Goal: Check status: Check status

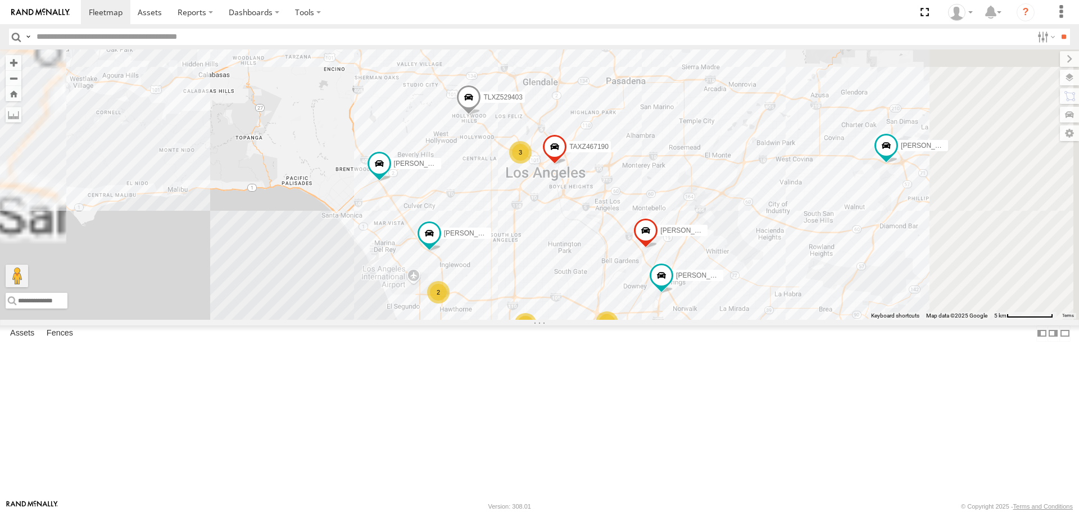
drag, startPoint x: 639, startPoint y: 284, endPoint x: 594, endPoint y: 213, distance: 83.8
click at [594, 213] on div "TAXZ467188 377214/JOSE SANCHEZ CHAPO MOHAPE/T-1689 JOSE ANGEL/T-1638 834274/JOY…" at bounding box center [539, 184] width 1079 height 270
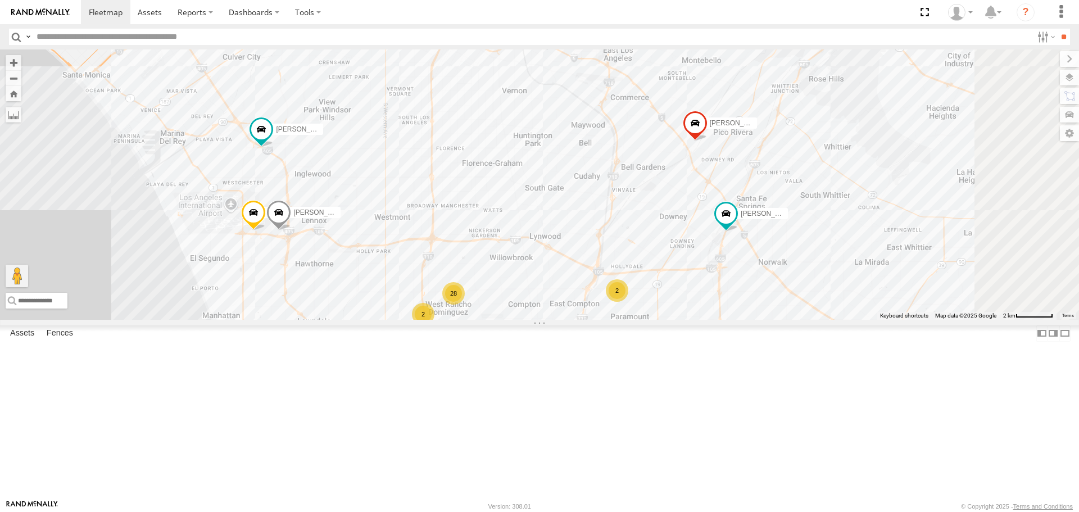
drag, startPoint x: 656, startPoint y: 226, endPoint x: 602, endPoint y: 129, distance: 111.4
click at [602, 129] on div "TAXZ467188 377214/JOSE SANCHEZ CHAPO MOHAPE/T-1689 JOSE ANGEL/T-1638 834274/JOY…" at bounding box center [539, 184] width 1079 height 270
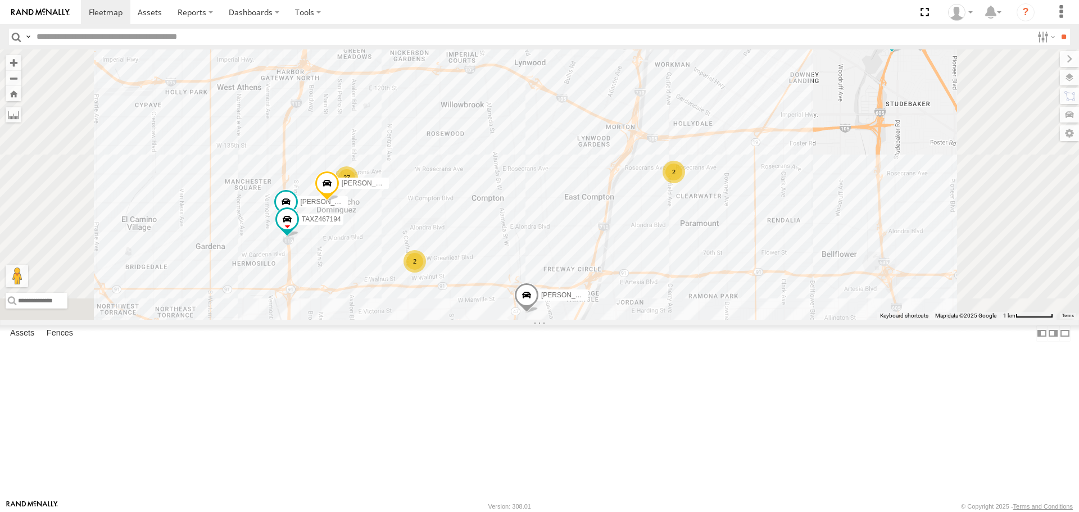
drag, startPoint x: 644, startPoint y: 345, endPoint x: 608, endPoint y: 276, distance: 78.6
click at [608, 276] on div "TAXZ467188 377214/JOSE SANCHEZ CHAPO MOHAPE/T-1689 JOSE ANGEL/T-1638 834274/JOY…" at bounding box center [539, 184] width 1079 height 270
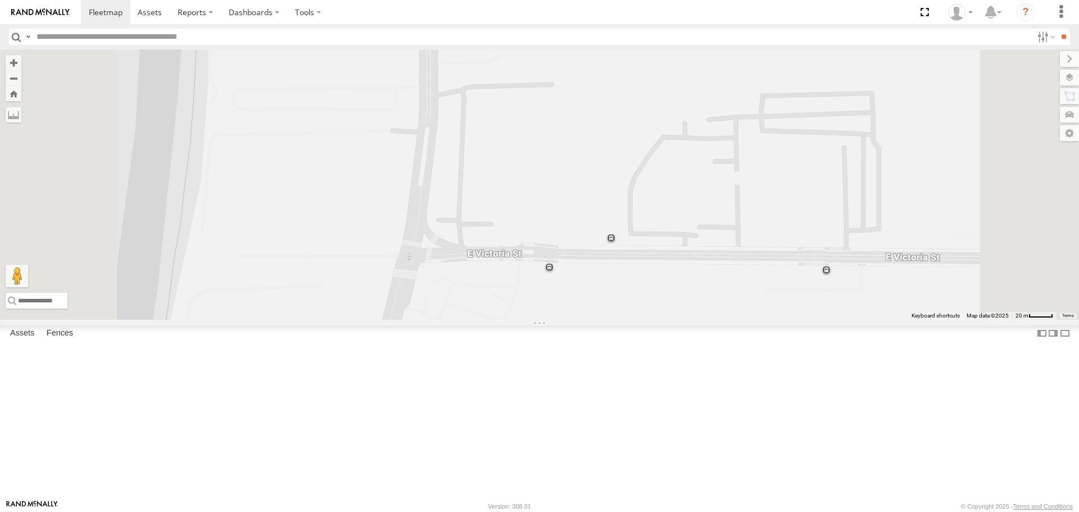
click at [451, 32] on span at bounding box center [438, 17] width 25 height 30
click at [468, 160] on div "TAXZ467188 377214/JOSE SANCHEZ CHAPO MOHAPE/T-1689 JOSE ANGEL/T-1638 834274/JOY…" at bounding box center [539, 184] width 1079 height 270
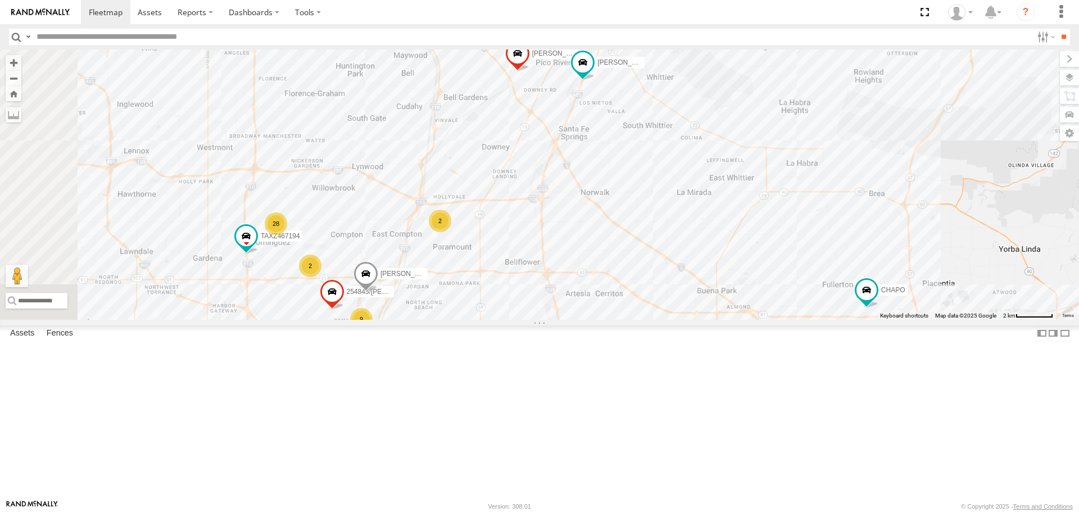
drag, startPoint x: 535, startPoint y: 265, endPoint x: 554, endPoint y: 214, distance: 54.0
click at [554, 214] on div "TAXZ467188 377214/JOSE SANCHEZ CHAPO MOHAPE/T-1689 JOSE ANGEL/T-1638 834274/JOY…" at bounding box center [539, 184] width 1079 height 270
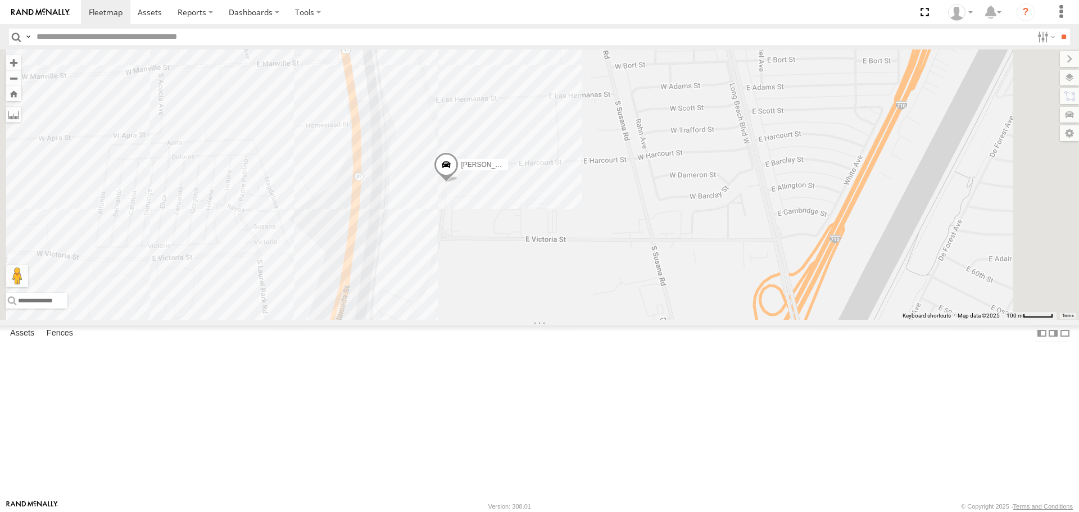
click at [458, 183] on span at bounding box center [446, 168] width 25 height 30
click at [461, 170] on label at bounding box center [450, 166] width 22 height 8
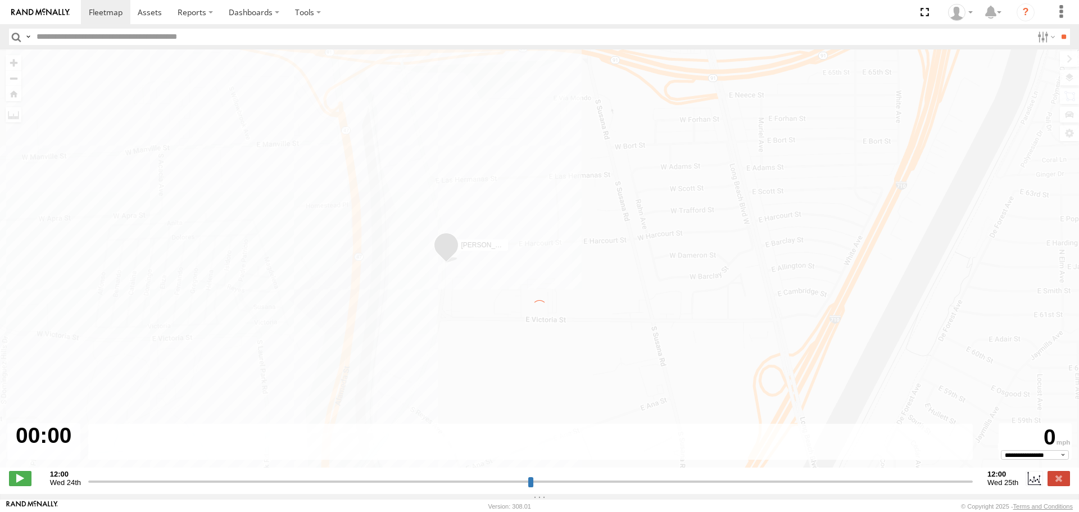
type input "**********"
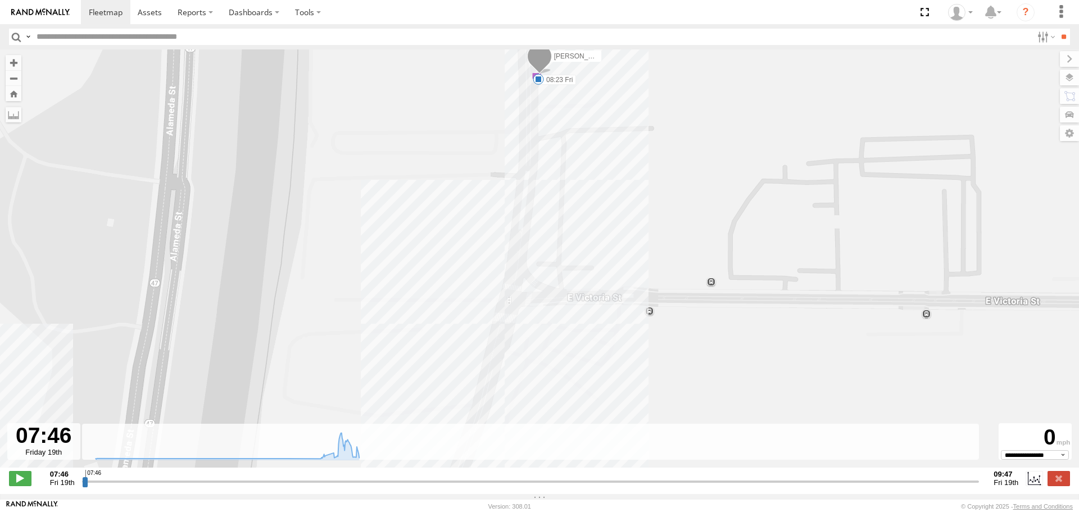
drag, startPoint x: 545, startPoint y: 113, endPoint x: 545, endPoint y: 164, distance: 50.6
click at [545, 164] on div "[PERSON_NAME] 08:04 Fri 08:06 Fri 08:11 Fri 08:15 Fri 08:23 Fri 10" at bounding box center [539, 264] width 1079 height 430
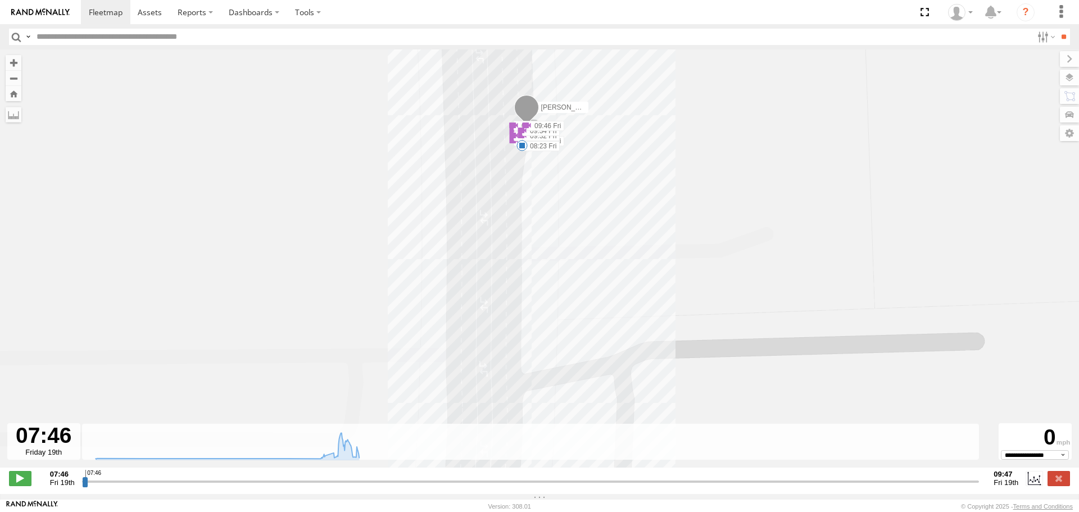
click at [527, 149] on span at bounding box center [521, 145] width 11 height 11
click at [585, 174] on div "GILDER 08:04 Fri 08:06 Fri 08:11 Fri 08:15 Fri 08:23 Fri 09:04 Fri 09:07 Fri 09…" at bounding box center [539, 264] width 1079 height 430
click at [518, 127] on span at bounding box center [513, 125] width 11 height 11
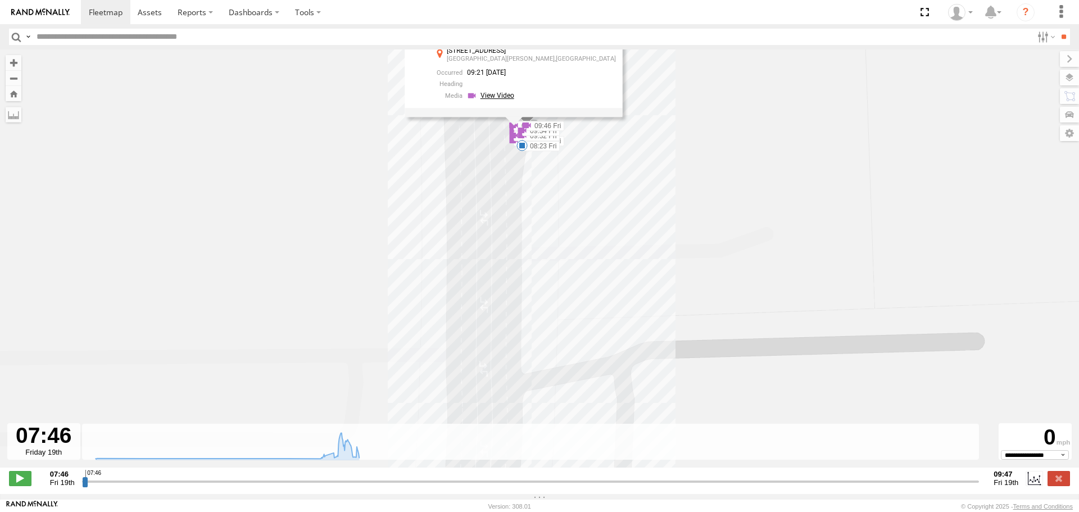
click at [517, 100] on link at bounding box center [492, 95] width 51 height 11
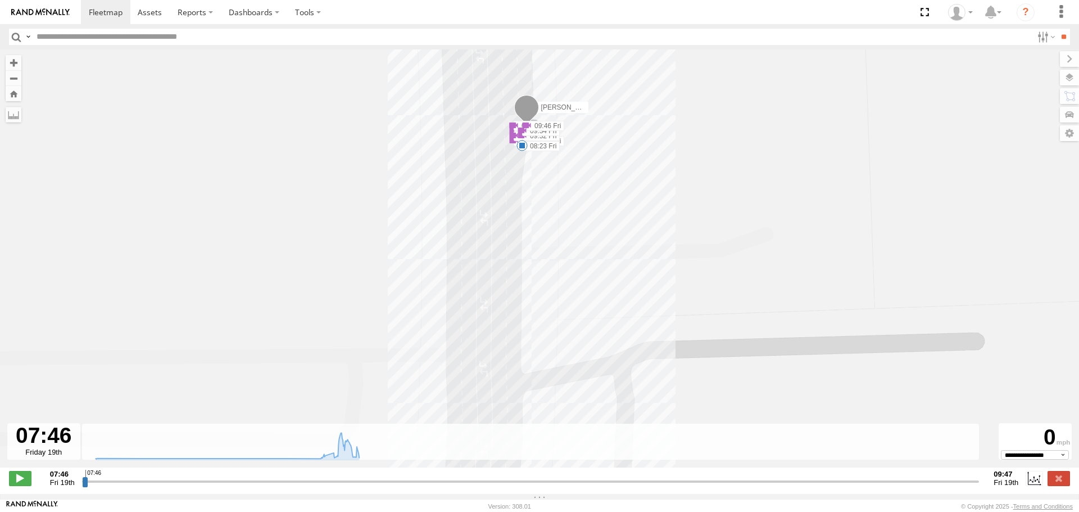
click at [524, 107] on span at bounding box center [526, 109] width 25 height 30
click at [507, 94] on link at bounding box center [492, 89] width 29 height 11
click at [539, 124] on div "GILDER 08:04 Fri 08:06 Fri 08:11 Fri 08:15 Fri 08:23 Fri 09:04 Fri 09:07 Fri 09…" at bounding box center [539, 264] width 1079 height 430
click at [539, 129] on label "09:46 Fri" at bounding box center [545, 126] width 38 height 10
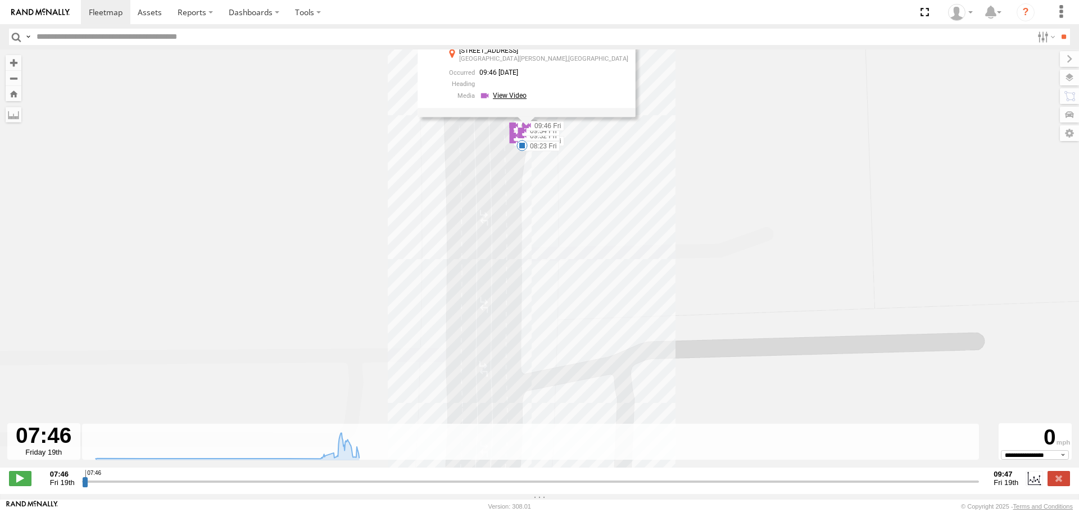
click at [530, 97] on link at bounding box center [504, 95] width 51 height 11
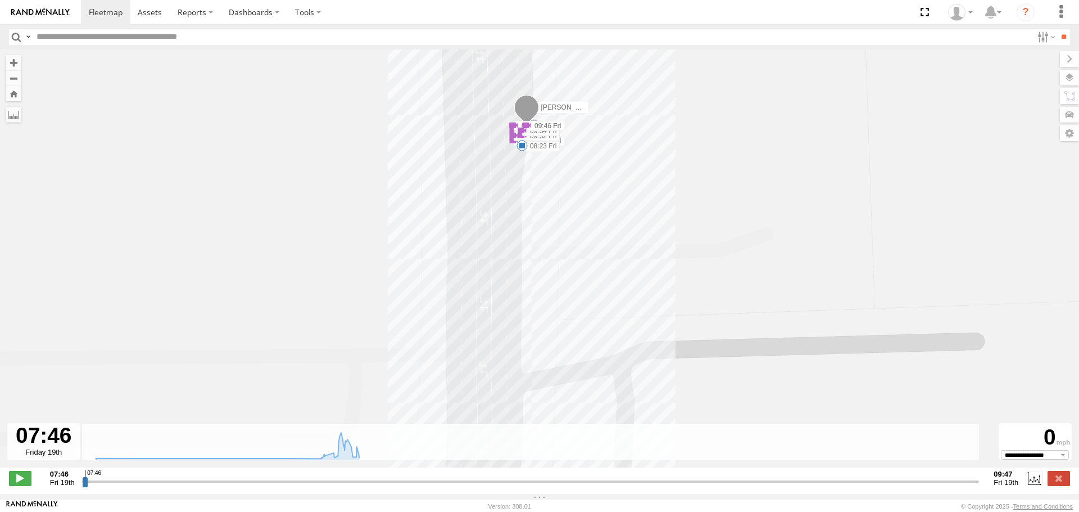
click at [533, 135] on label "09:34 Fri" at bounding box center [541, 131] width 38 height 10
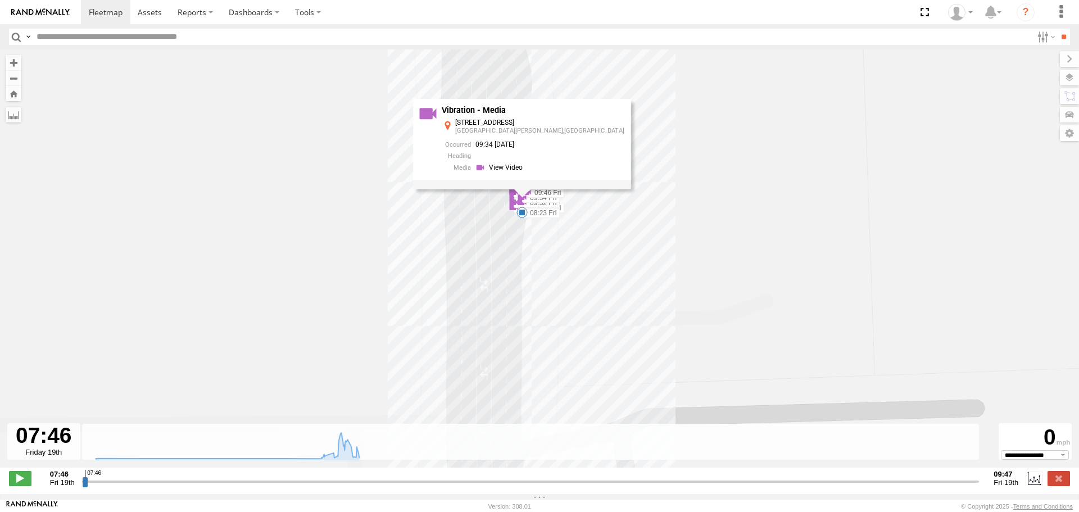
drag, startPoint x: 625, startPoint y: 117, endPoint x: 626, endPoint y: 186, distance: 69.1
click at [626, 186] on div "GILDER 08:04 Fri 08:06 Fri 08:11 Fri 08:15 Fri 08:23 Fri 09:04 Fri 09:07 Fri 09…" at bounding box center [539, 264] width 1079 height 430
click at [626, 202] on div "GILDER 08:04 Fri 08:06 Fri 08:11 Fri 08:15 Fri 08:23 Fri 09:04 Fri 09:07 Fri 09…" at bounding box center [539, 264] width 1079 height 430
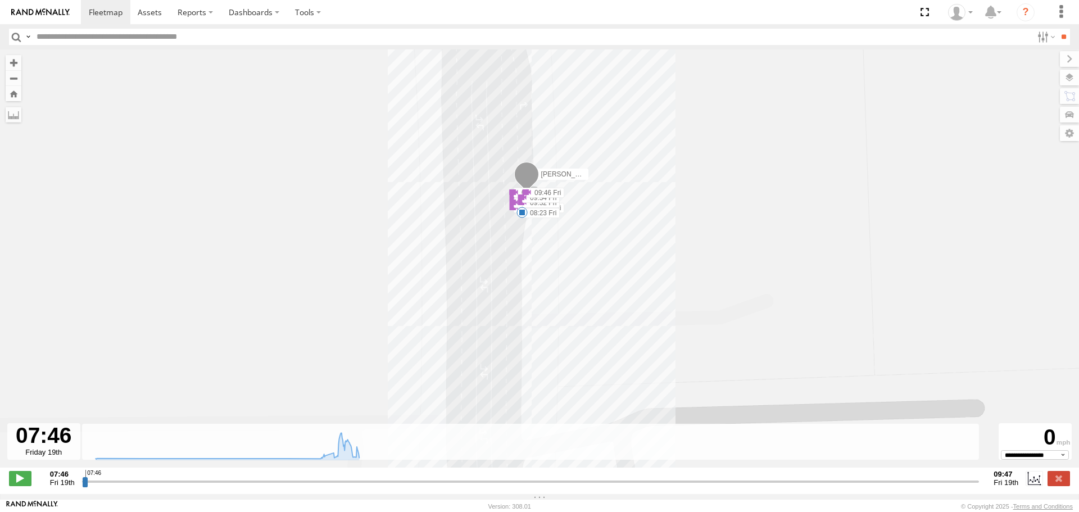
click at [549, 196] on label "09:46 Fri" at bounding box center [545, 193] width 38 height 10
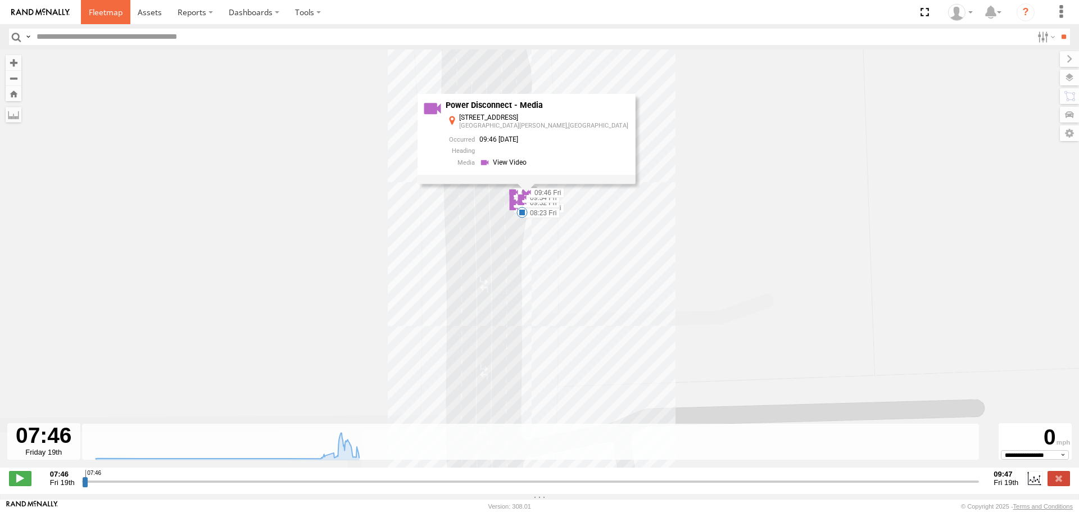
click at [118, 7] on span at bounding box center [106, 12] width 34 height 11
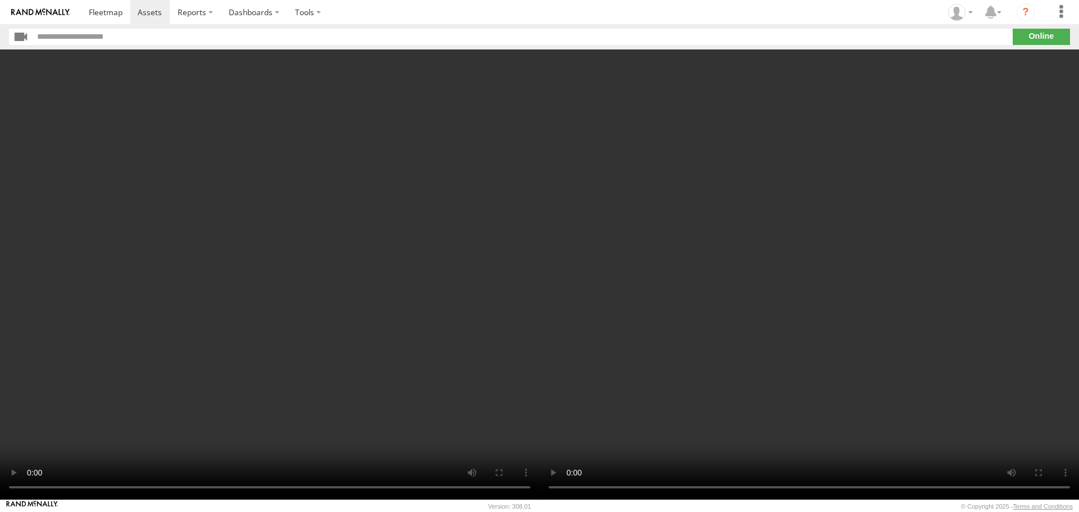
drag, startPoint x: 554, startPoint y: 251, endPoint x: 694, endPoint y: 271, distance: 141.9
click at [563, 251] on video at bounding box center [808, 274] width 539 height 450
click at [478, 194] on video at bounding box center [269, 274] width 539 height 450
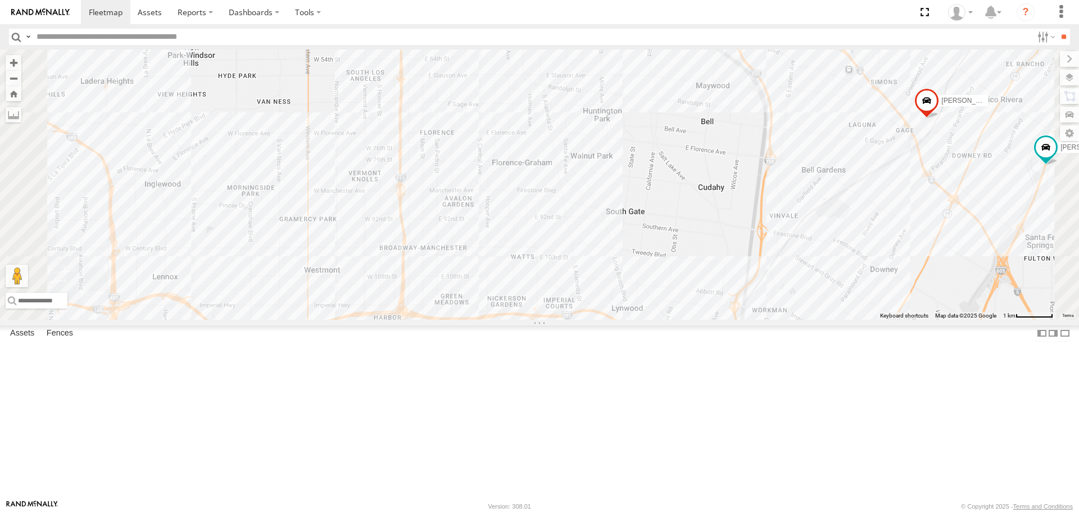
drag, startPoint x: 620, startPoint y: 334, endPoint x: 648, endPoint y: 138, distance: 198.0
click at [648, 138] on div "TAXZ467188 CHAPO MOHAPE/T-1689 JOSE ANGEL/T-1638 834274/JOY MARCIAL/337202 SAM/…" at bounding box center [539, 184] width 1079 height 270
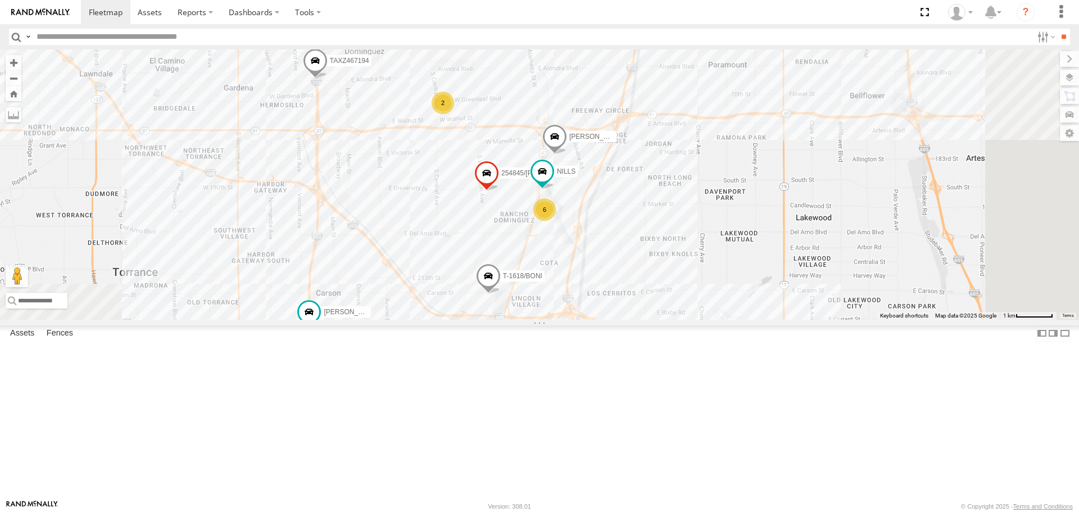
drag, startPoint x: 695, startPoint y: 174, endPoint x: 673, endPoint y: 134, distance: 46.3
click at [673, 134] on div "TAXZ467188 CHAPO MOHAPE/T-1689 JOSE ANGEL/T-1638 834274/JOY MARCIAL/337202 SAM/…" at bounding box center [539, 184] width 1079 height 270
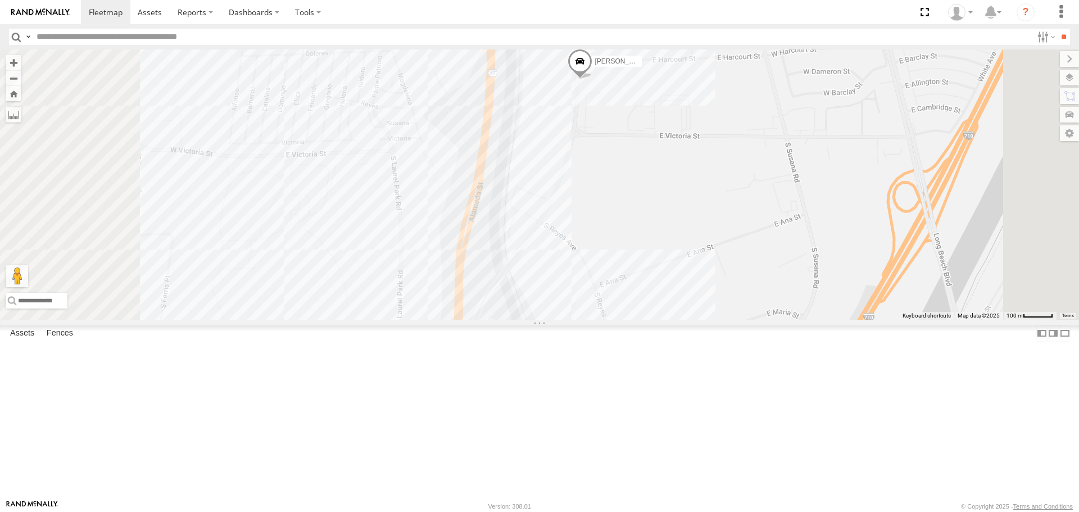
click at [491, 349] on span at bounding box center [481, 339] width 20 height 20
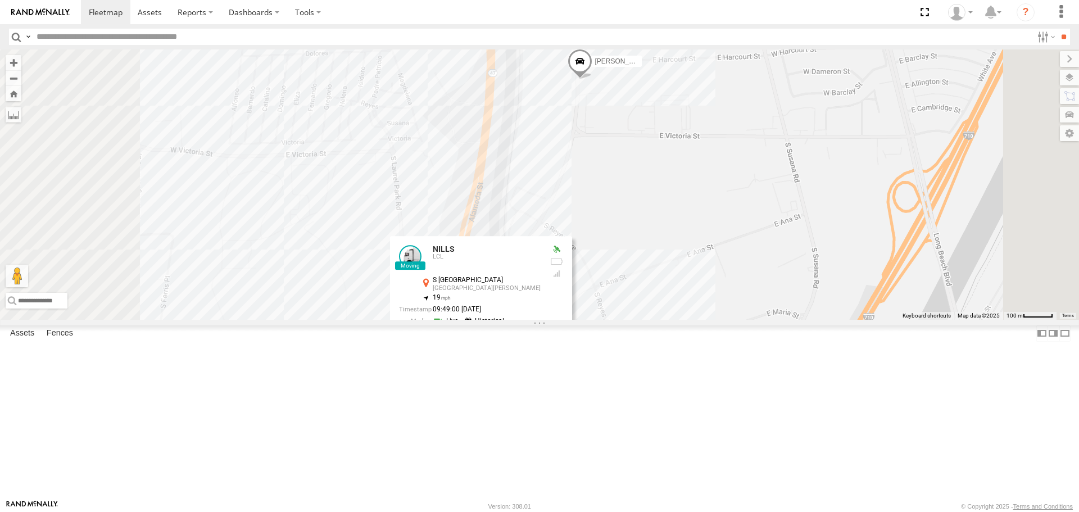
click at [461, 326] on link at bounding box center [447, 321] width 29 height 11
click at [739, 225] on div "TAXZ467188 CHAPO MOHAPE/T-1689 JOSE ANGEL/T-1638 834274/JOY MARCIAL/337202 SAM/…" at bounding box center [539, 184] width 1079 height 270
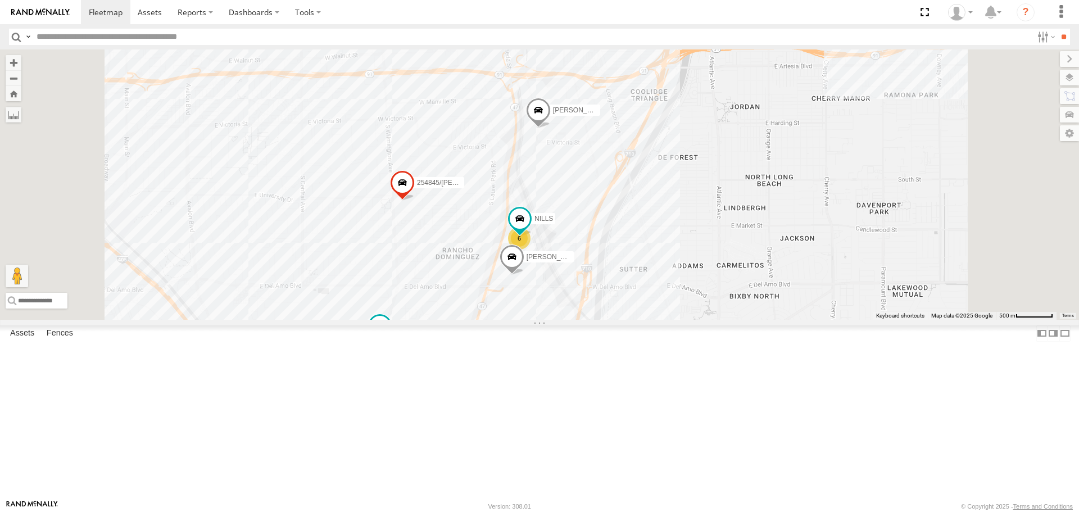
click at [178, 43] on input "text" at bounding box center [532, 37] width 1000 height 16
type input "****"
click at [1057, 29] on input "**" at bounding box center [1063, 37] width 13 height 16
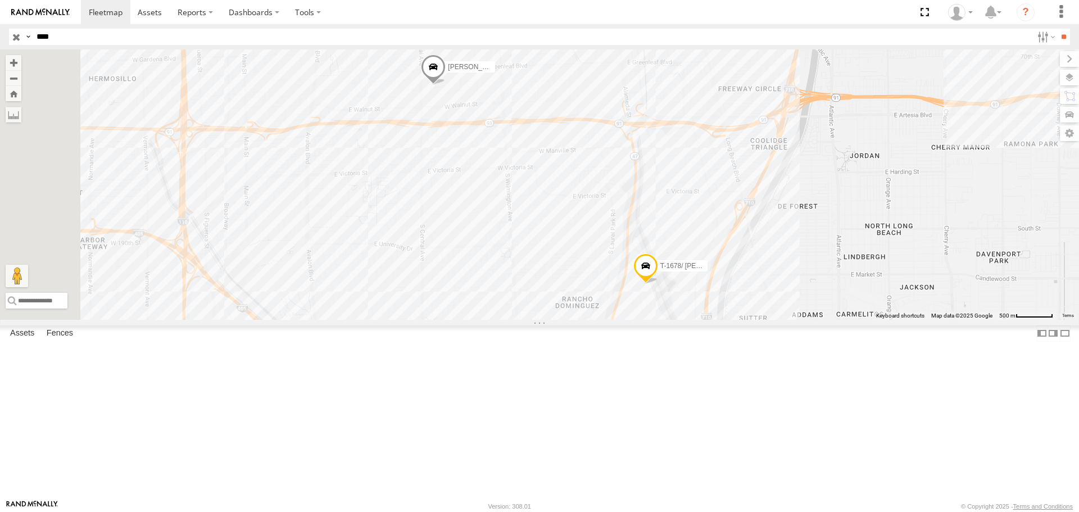
click at [0, 0] on div "FCL" at bounding box center [0, 0] width 0 height 0
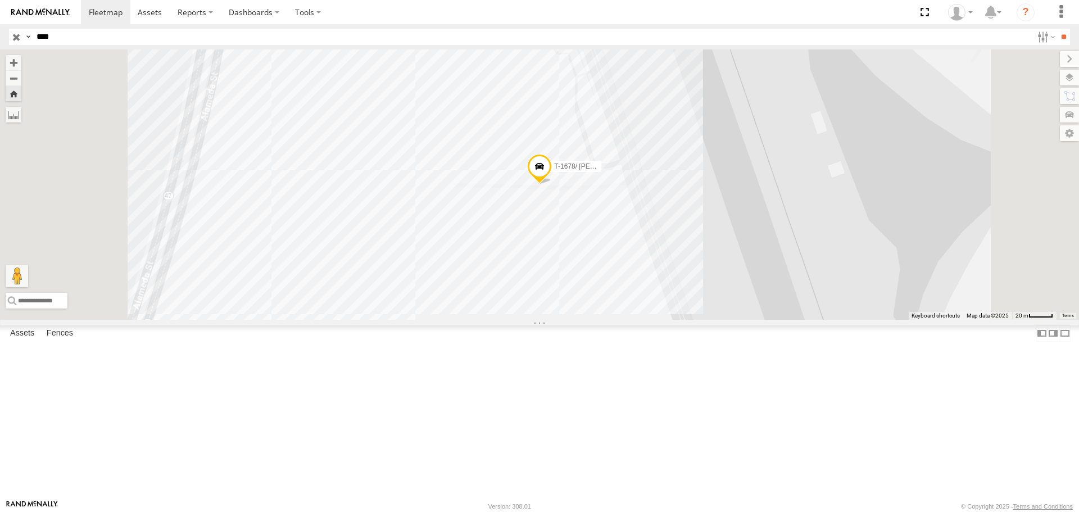
click at [552, 184] on span at bounding box center [539, 169] width 25 height 30
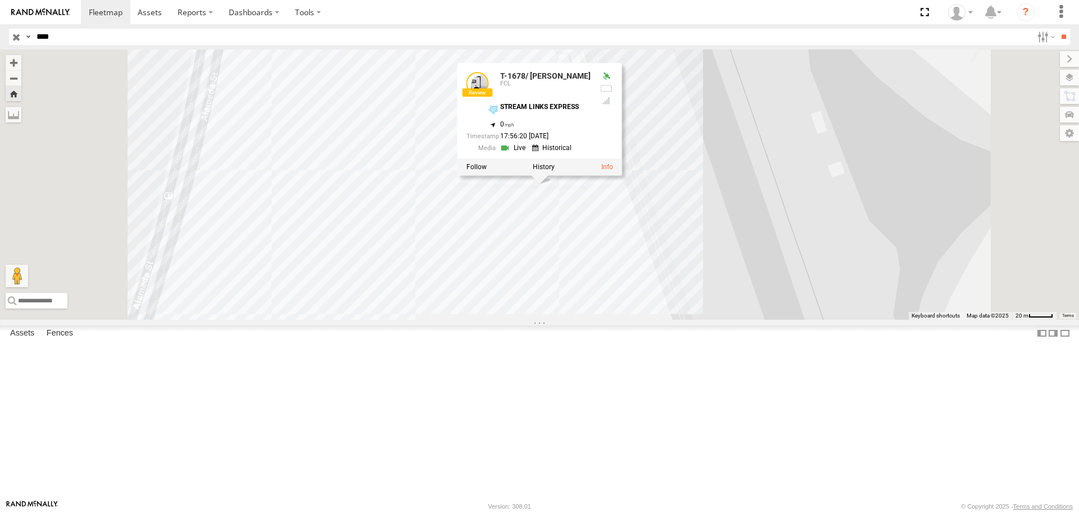
click at [529, 154] on link at bounding box center [514, 148] width 29 height 11
click at [554, 171] on label at bounding box center [544, 167] width 22 height 8
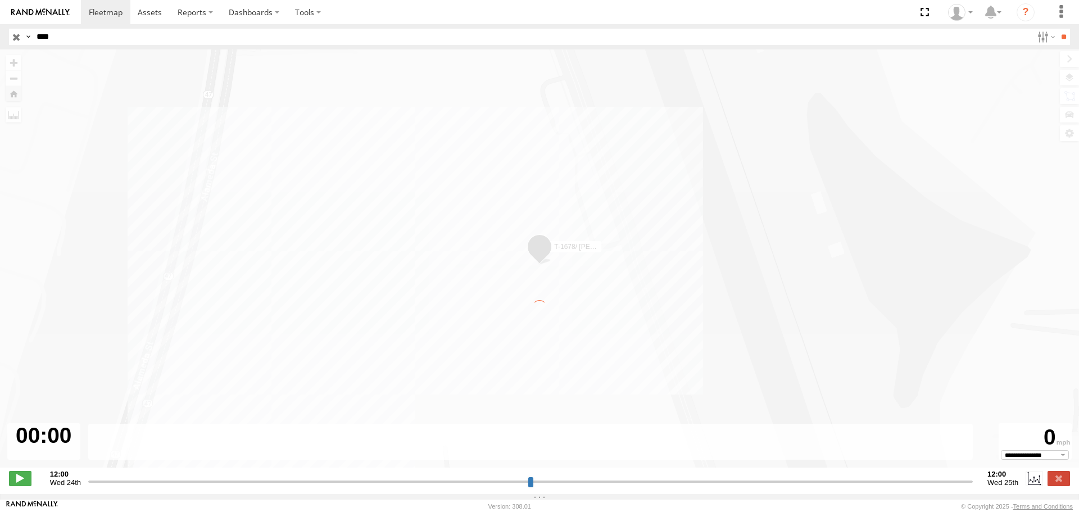
type input "**********"
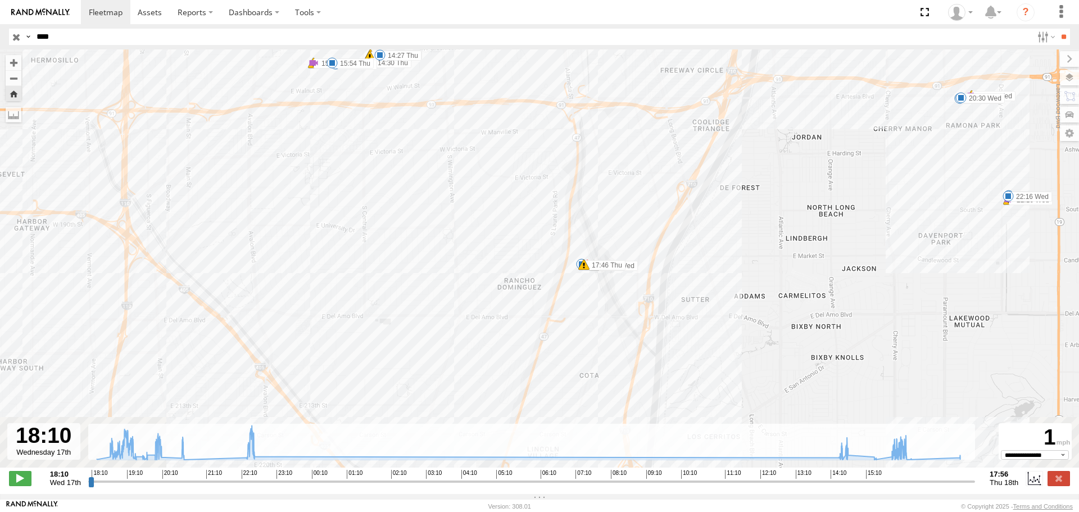
drag, startPoint x: 623, startPoint y: 205, endPoint x: 603, endPoint y: 174, distance: 37.1
click at [603, 174] on div "T-1678/ LUIS 18:12 Wed 18:12 Wed 18:32 Wed 18:32 Wed 18:32 Wed 19:27 Wed 19:57 …" at bounding box center [539, 264] width 1079 height 430
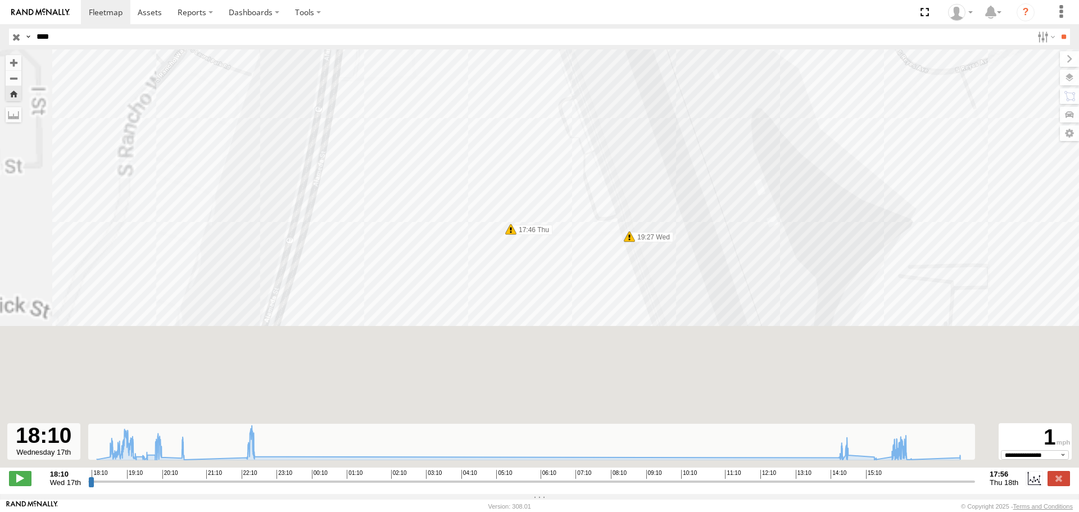
drag, startPoint x: 581, startPoint y: 336, endPoint x: 550, endPoint y: 163, distance: 175.3
click at [553, 144] on div "T-1678/ LUIS 18:12 Wed 18:12 Wed 18:32 Wed 18:32 Wed 18:32 Wed 19:27 Wed 19:57 …" at bounding box center [539, 264] width 1079 height 430
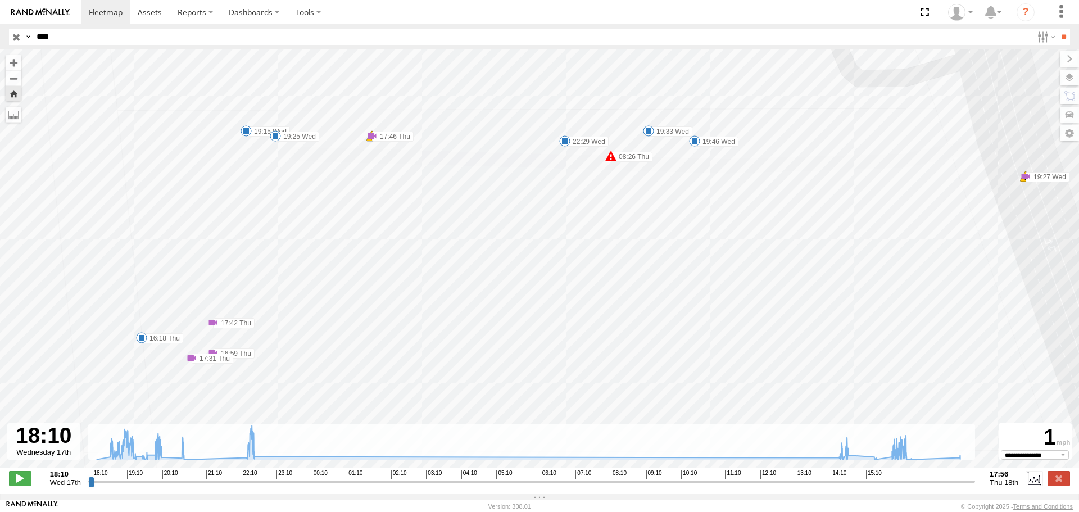
click at [616, 154] on div "T-1678/ LUIS 18:12 Wed 18:12 Wed 18:32 Wed 18:32 Wed 18:32 Wed 19:27 Wed 19:57 …" at bounding box center [539, 264] width 1079 height 430
click at [618, 143] on div "STREAM LINKS EXPRESS 6" at bounding box center [616, 111] width 170 height 64
click at [604, 160] on div "T-1678/ LUIS 18:12 Wed 18:12 Wed 18:32 Wed 18:32 Wed 18:32 Wed 19:27 Wed 19:57 …" at bounding box center [539, 264] width 1079 height 430
click at [609, 148] on div "STREAM LINKS EXPRESS 6" at bounding box center [605, 116] width 170 height 64
click at [624, 160] on label "08:26 Thu" at bounding box center [632, 157] width 42 height 10
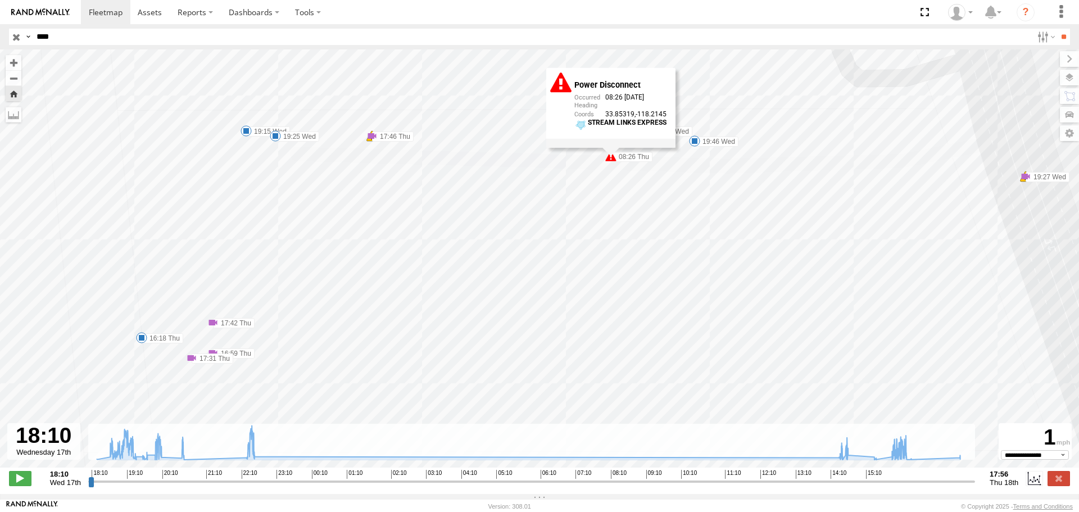
click at [606, 186] on div "T-1678/ LUIS 18:12 Wed 18:12 Wed 18:32 Wed 18:32 Wed 18:32 Wed 19:27 Wed 19:57 …" at bounding box center [539, 264] width 1079 height 430
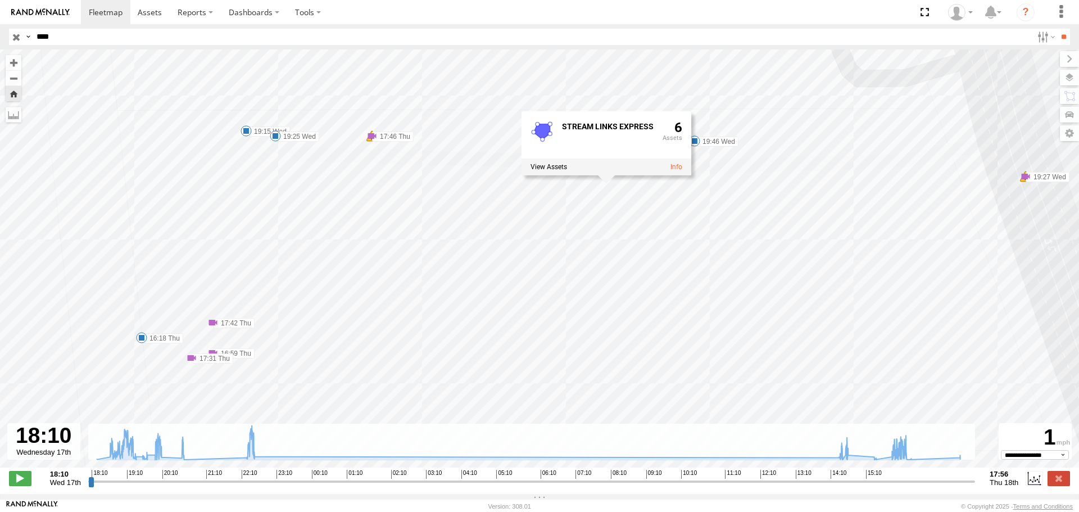
click at [718, 189] on div "T-1678/ LUIS 18:12 Wed 18:12 Wed 18:32 Wed 18:32 Wed 18:32 Wed 19:27 Wed 19:57 …" at bounding box center [539, 264] width 1079 height 430
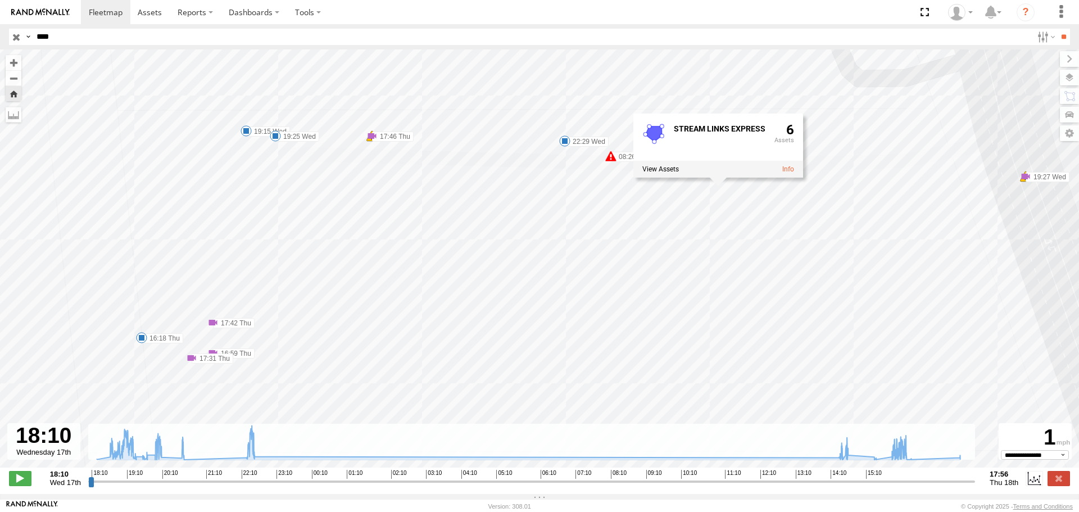
click at [370, 129] on div "T-1678/ LUIS 18:12 Wed 18:12 Wed 18:32 Wed 18:32 Wed 18:32 Wed 19:27 Wed 19:57 …" at bounding box center [539, 264] width 1079 height 430
click at [603, 146] on label "22:29 Wed" at bounding box center [588, 141] width 44 height 10
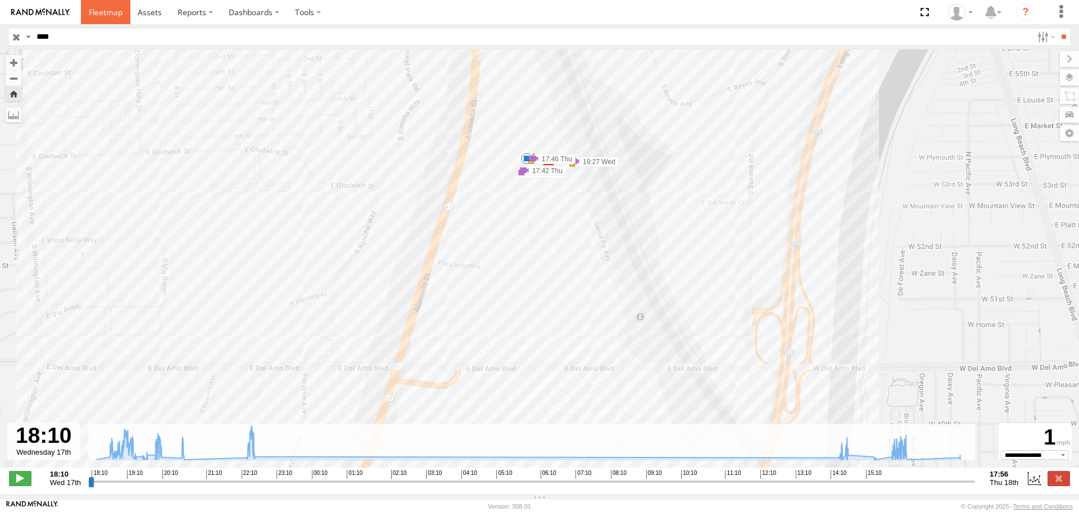
click at [117, 15] on span at bounding box center [106, 12] width 34 height 11
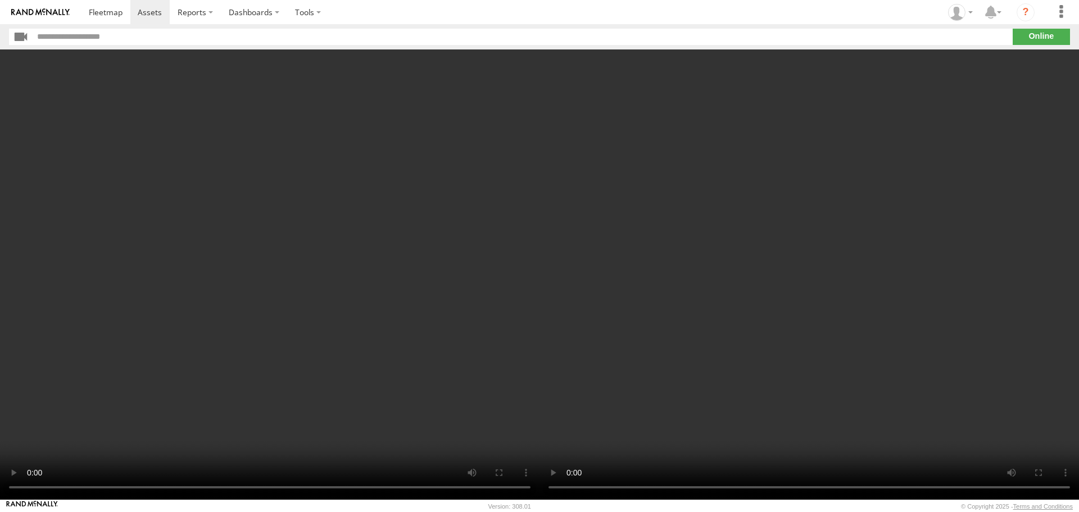
click at [607, 334] on video at bounding box center [808, 274] width 539 height 450
drag, startPoint x: 280, startPoint y: 395, endPoint x: 265, endPoint y: 392, distance: 16.2
click at [279, 395] on video at bounding box center [269, 274] width 539 height 450
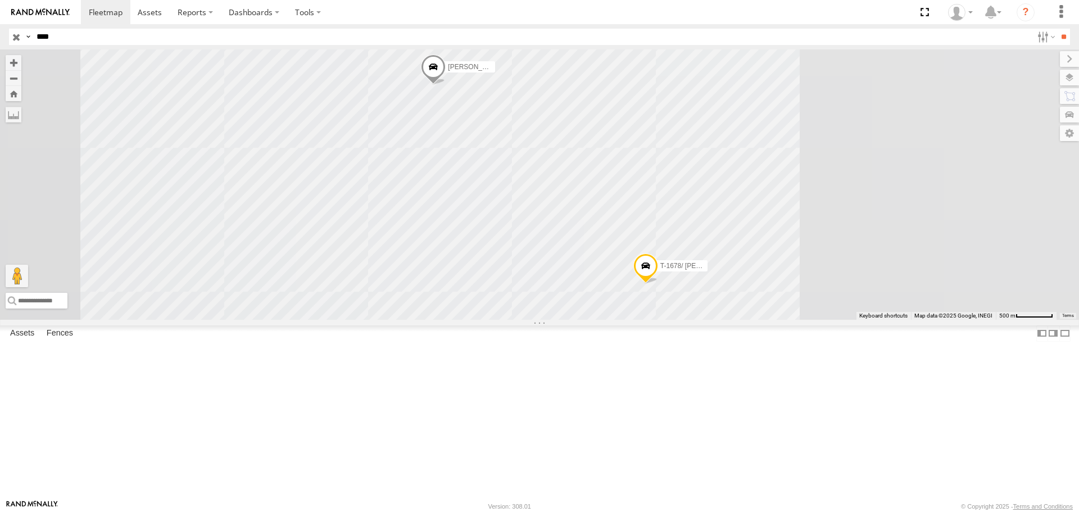
click at [18, 35] on input "button" at bounding box center [16, 37] width 15 height 16
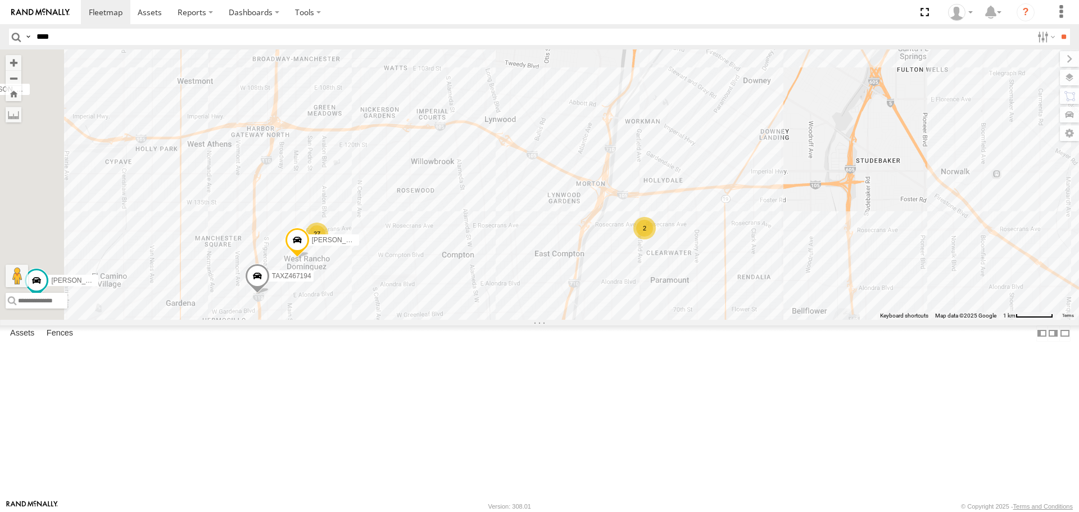
drag, startPoint x: 649, startPoint y: 296, endPoint x: 702, endPoint y: 222, distance: 90.7
click at [761, 159] on div "TAXZ467188 [PERSON_NAME]/T-1689 [PERSON_NAME]/T-1638 834274/[PERSON_NAME] [PERS…" at bounding box center [539, 184] width 1079 height 270
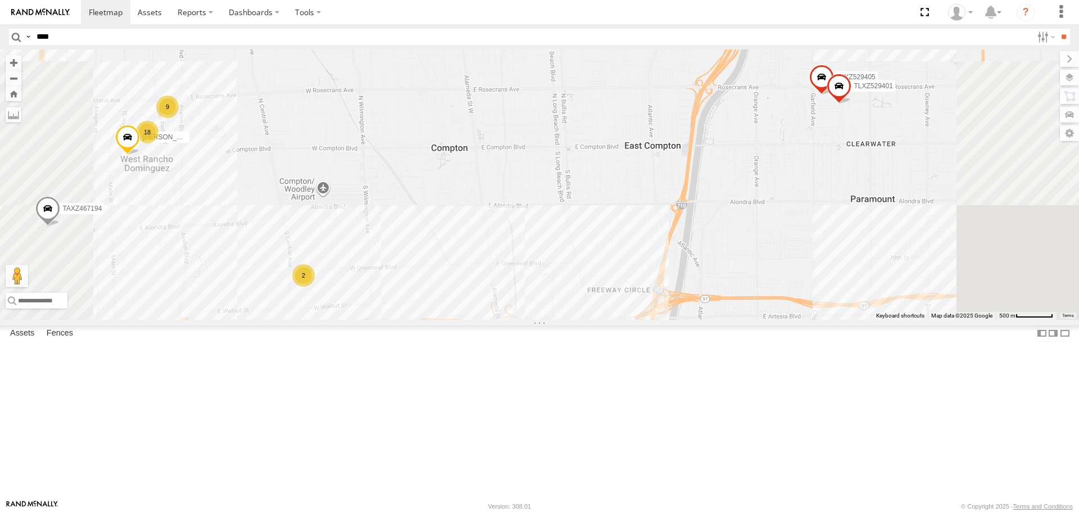
drag, startPoint x: 718, startPoint y: 386, endPoint x: 684, endPoint y: 179, distance: 209.6
click at [684, 179] on div "TAXZ467188 [PERSON_NAME]/T-1689 [PERSON_NAME]/T-1638 834274/[PERSON_NAME] [PERS…" at bounding box center [539, 184] width 1079 height 270
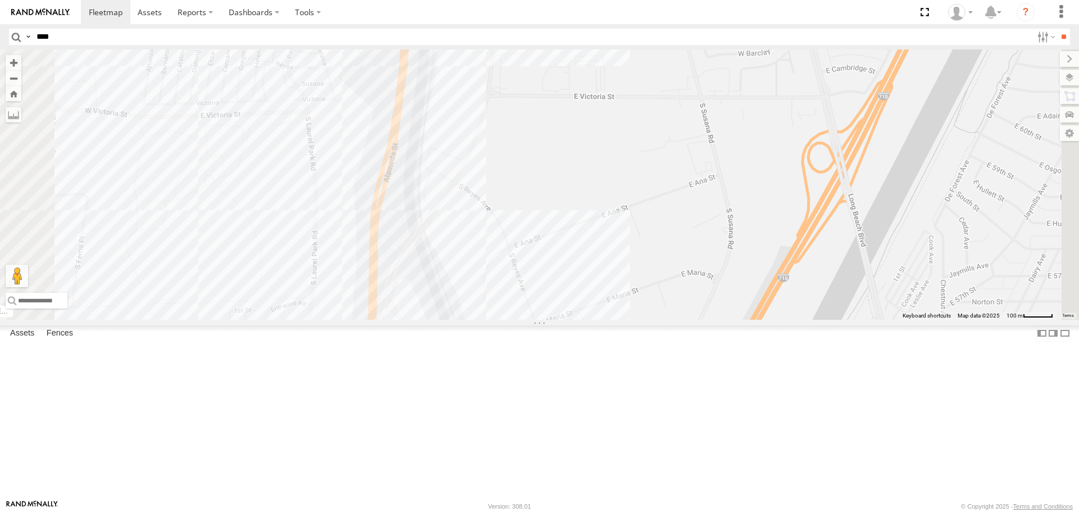
drag, startPoint x: 638, startPoint y: 70, endPoint x: 636, endPoint y: 301, distance: 230.9
click at [636, 301] on div "TAXZ467188 CHAPO MOHAPE/T-1689 JOSE ANGEL/T-1638 834274/JOY CARLOS SAM/T-1625 L…" at bounding box center [539, 184] width 1079 height 270
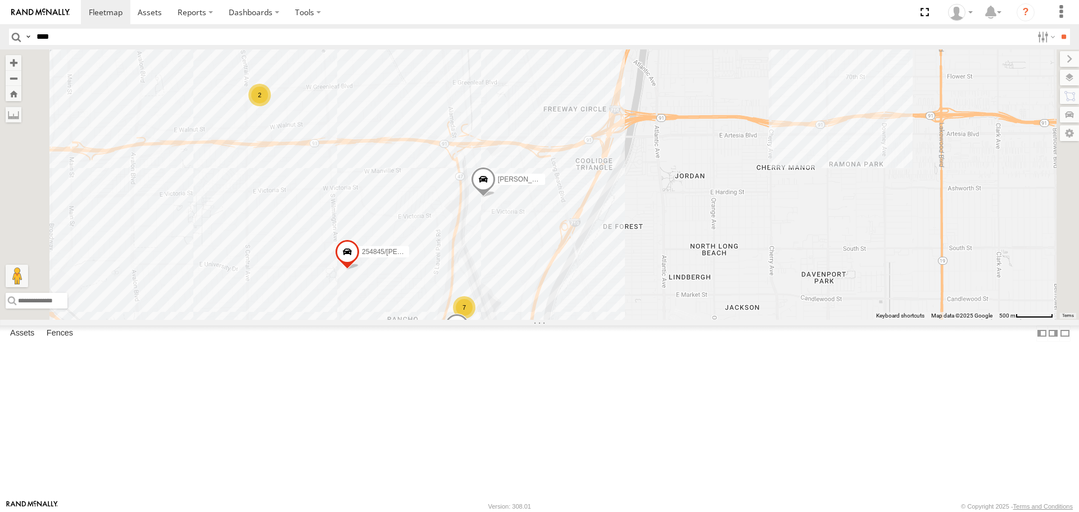
click at [495, 198] on span at bounding box center [483, 182] width 25 height 30
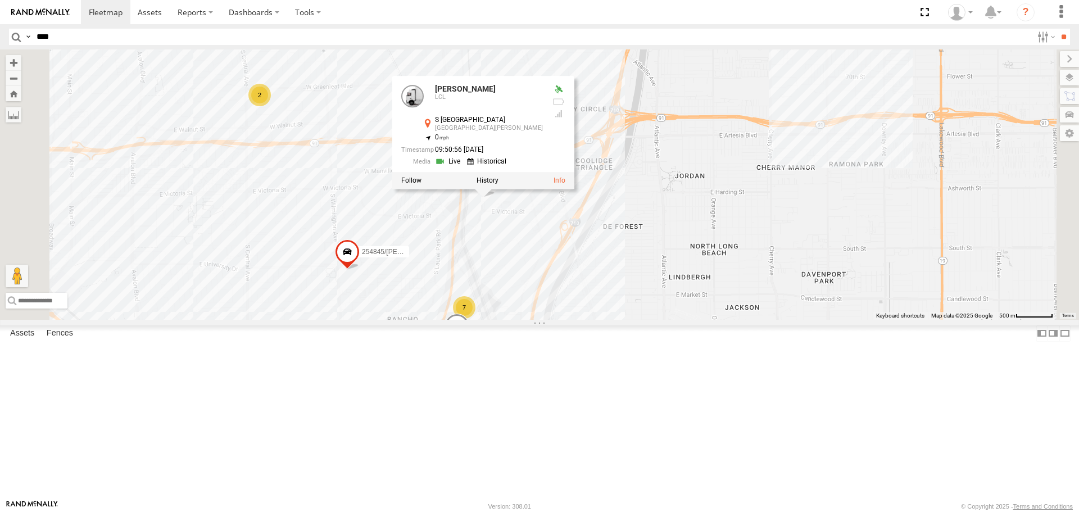
click at [475, 318] on div "7" at bounding box center [464, 307] width 22 height 22
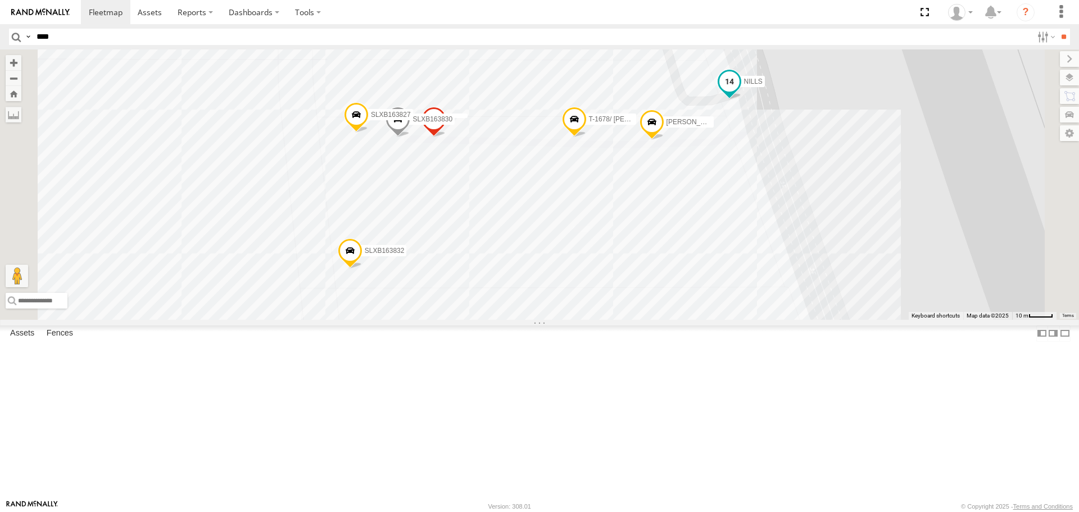
click at [739, 92] on span at bounding box center [729, 82] width 20 height 20
click at [756, 69] on link at bounding box center [734, 63] width 43 height 11
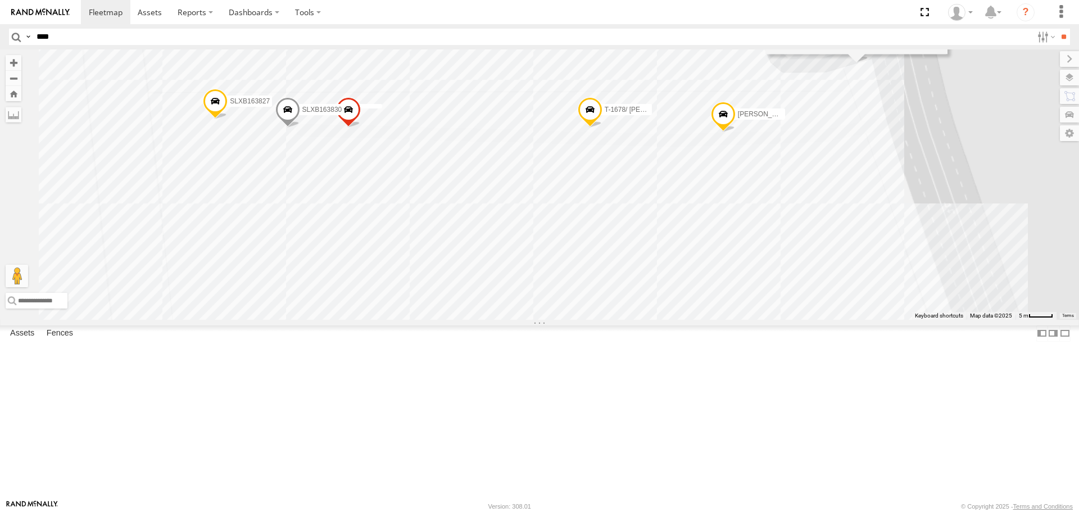
click at [716, 306] on div "TAXZ467188 CHAPO MOHAPE/T-1689 JOSE ANGEL/T-1638 834274/JOY CARLOS SAM/T-1625 L…" at bounding box center [539, 184] width 1079 height 270
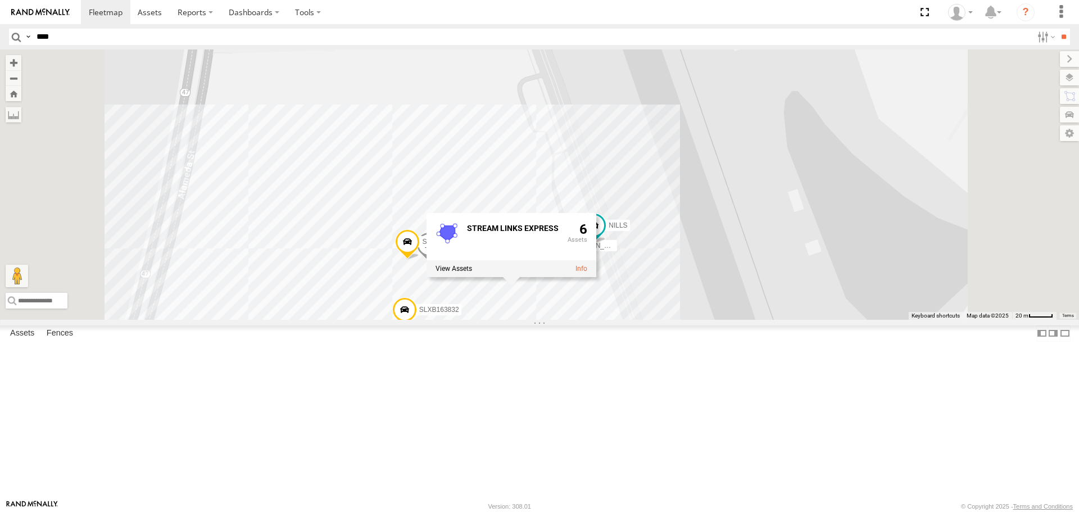
drag, startPoint x: 674, startPoint y: 124, endPoint x: 652, endPoint y: 299, distance: 176.6
click at [675, 319] on div "TAXZ467188 CHAPO MOHAPE/T-1689 JOSE ANGEL/T-1638 834274/JOY CARLOS SAM/T-1625 L…" at bounding box center [539, 184] width 1079 height 270
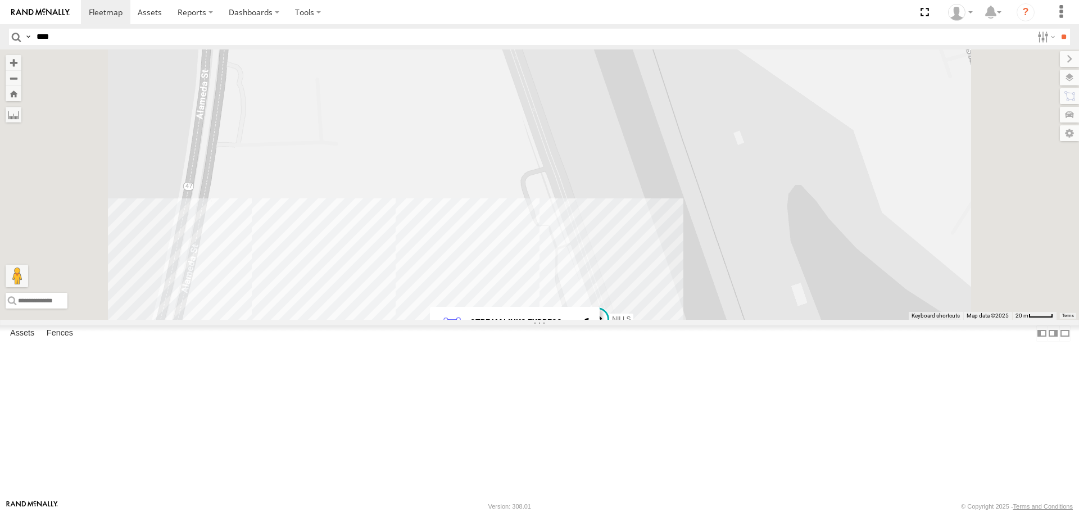
drag, startPoint x: 636, startPoint y: 233, endPoint x: 643, endPoint y: 430, distance: 197.3
click at [643, 319] on div "TAXZ467188 CHAPO MOHAPE/T-1689 JOSE ANGEL/T-1638 834274/JOY CARLOS SAM/T-1625 L…" at bounding box center [539, 184] width 1079 height 270
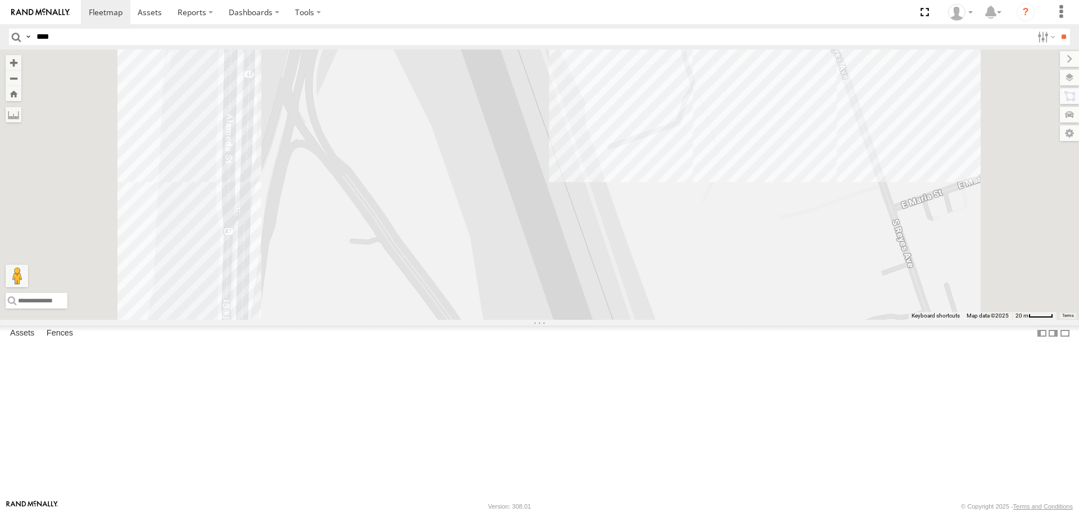
drag, startPoint x: 582, startPoint y: 238, endPoint x: 606, endPoint y: 434, distance: 197.5
click at [612, 319] on div "TAXZ467188 CHAPO MOHAPE/T-1689 JOSE ANGEL/T-1638 834274/JOY CARLOS SAM/T-1625 L…" at bounding box center [539, 184] width 1079 height 270
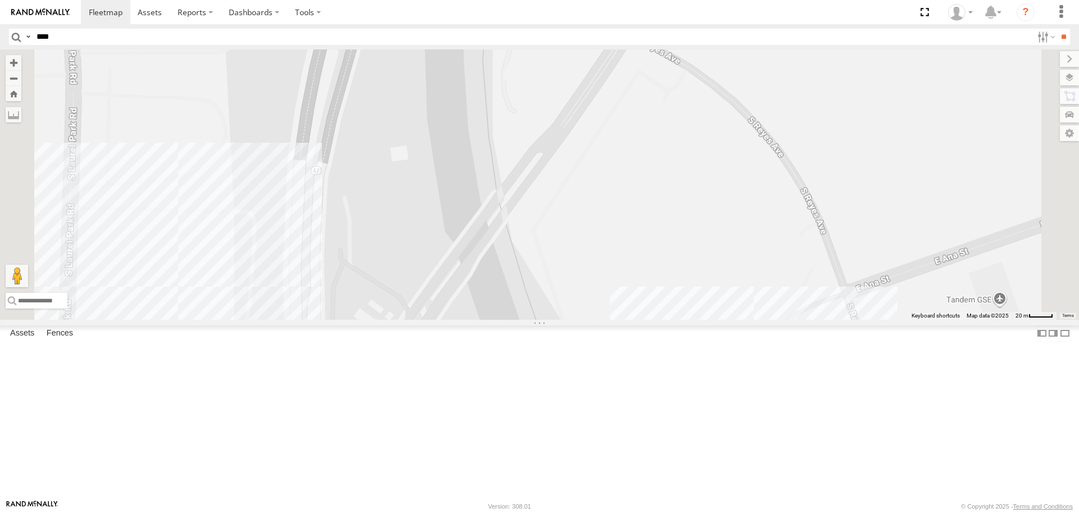
drag, startPoint x: 623, startPoint y: 386, endPoint x: 608, endPoint y: 458, distance: 73.5
click at [612, 319] on div "TAXZ467188 CHAPO MOHAPE/T-1689 JOSE ANGEL/T-1638 834274/JOY CARLOS SAM/T-1625 L…" at bounding box center [539, 184] width 1079 height 270
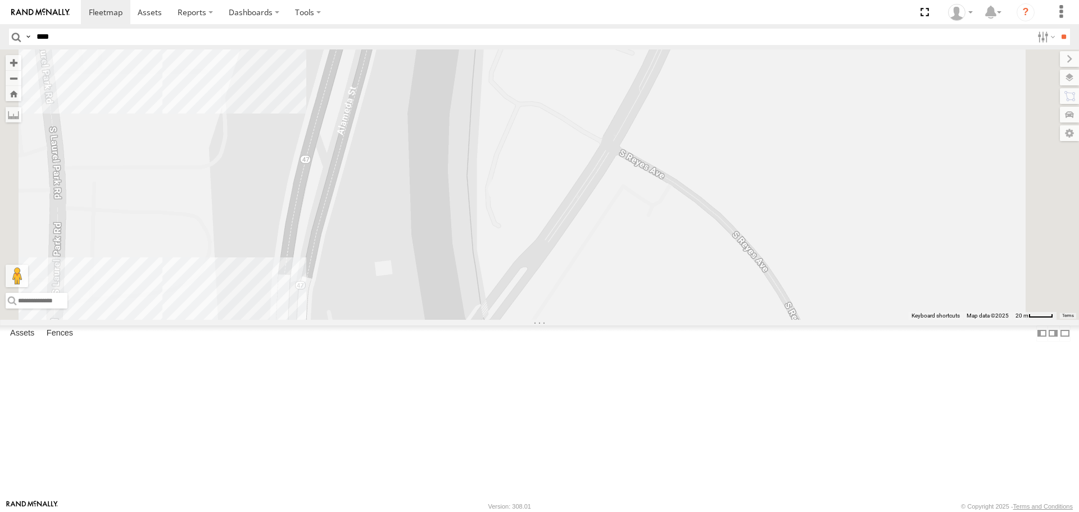
drag, startPoint x: 585, startPoint y: 339, endPoint x: 568, endPoint y: 449, distance: 110.8
click at [568, 319] on div "TAXZ467188 CHAPO MOHAPE/T-1689 JOSE ANGEL/T-1638 834274/JOY CARLOS SAM/T-1625 L…" at bounding box center [539, 184] width 1079 height 270
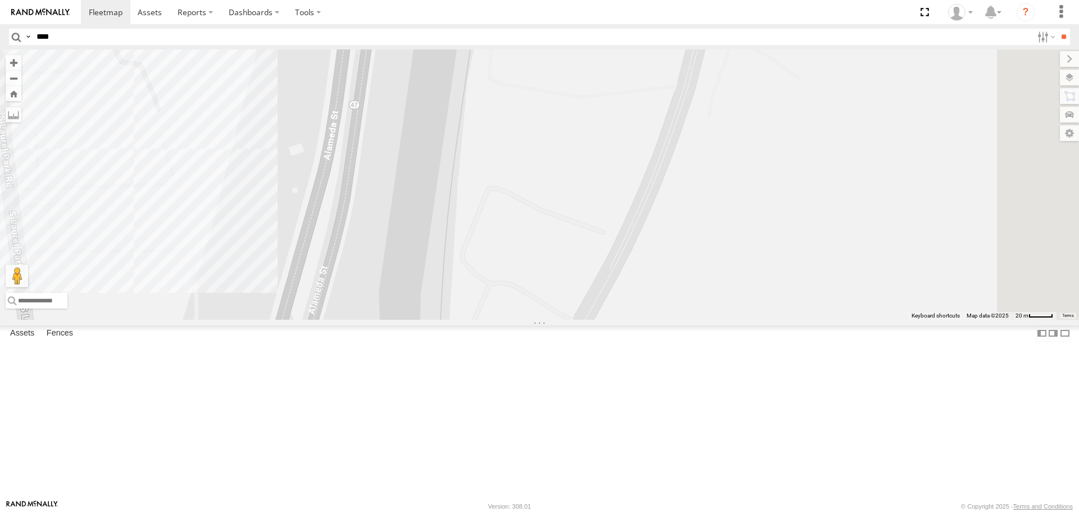
drag, startPoint x: 602, startPoint y: 301, endPoint x: 562, endPoint y: 467, distance: 170.4
click at [563, 319] on div "TAXZ467188 CHAPO MOHAPE/T-1689 JOSE ANGEL/T-1638 834274/JOY CARLOS SAM/T-1625 L…" at bounding box center [539, 184] width 1079 height 270
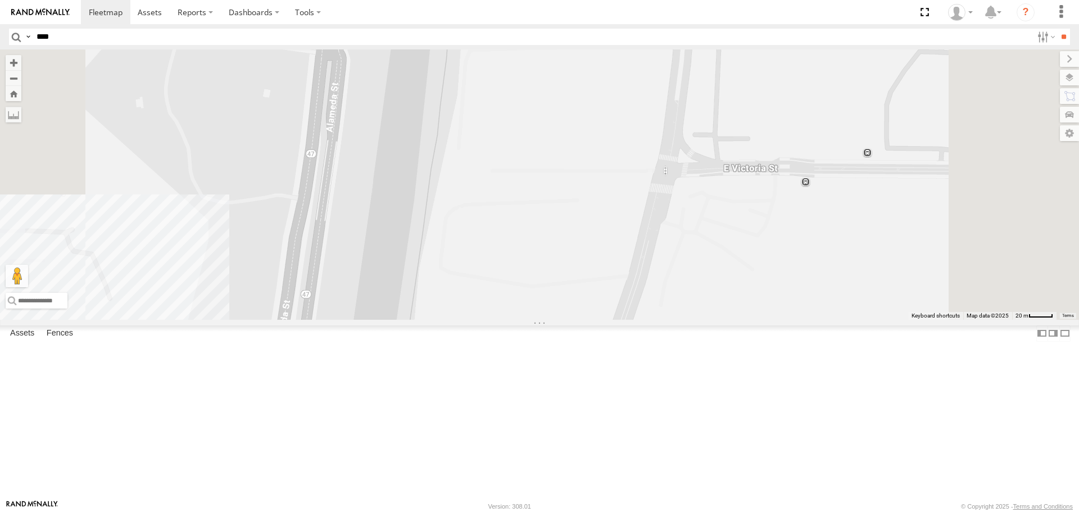
click at [545, 319] on div "TAXZ467188 CHAPO MOHAPE/T-1689 JOSE ANGEL/T-1638 834274/JOY CARLOS SAM/T-1625 L…" at bounding box center [539, 184] width 1079 height 270
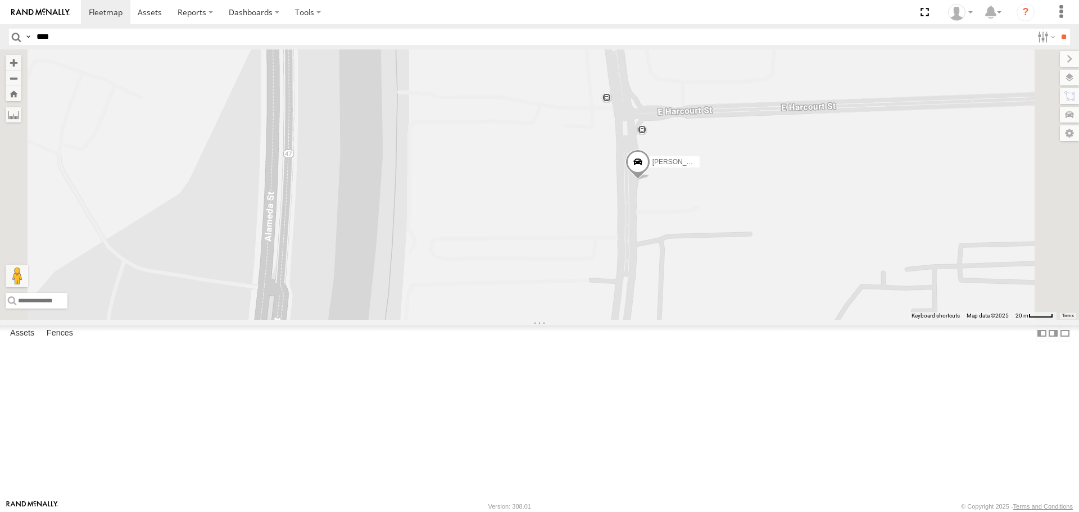
click at [650, 180] on span at bounding box center [637, 165] width 25 height 30
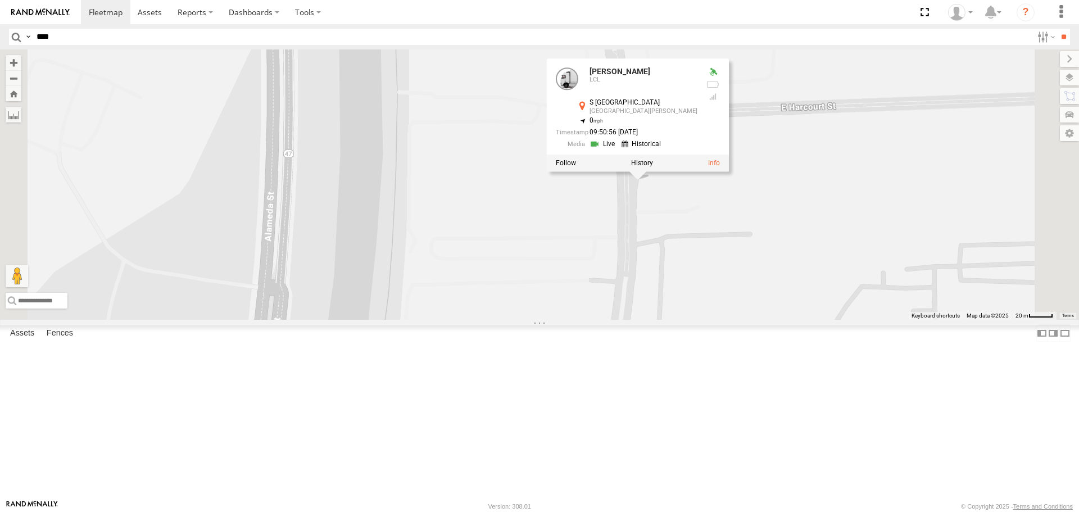
click at [618, 149] on link at bounding box center [603, 144] width 29 height 11
click at [618, 151] on link at bounding box center [603, 145] width 29 height 11
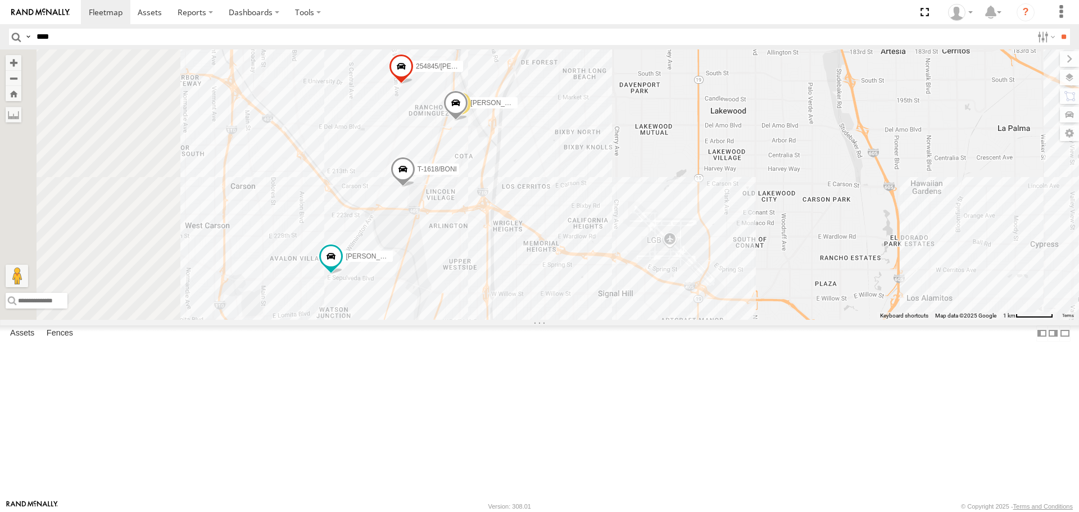
drag, startPoint x: 420, startPoint y: 324, endPoint x: 541, endPoint y: 231, distance: 152.7
click at [541, 231] on div "GILDER 254845/QUINN T-1618/BONI SERGIO JOSE P 27 7 KENNY LUIS CAMPOS 2 SHAWN/T-…" at bounding box center [539, 184] width 1079 height 270
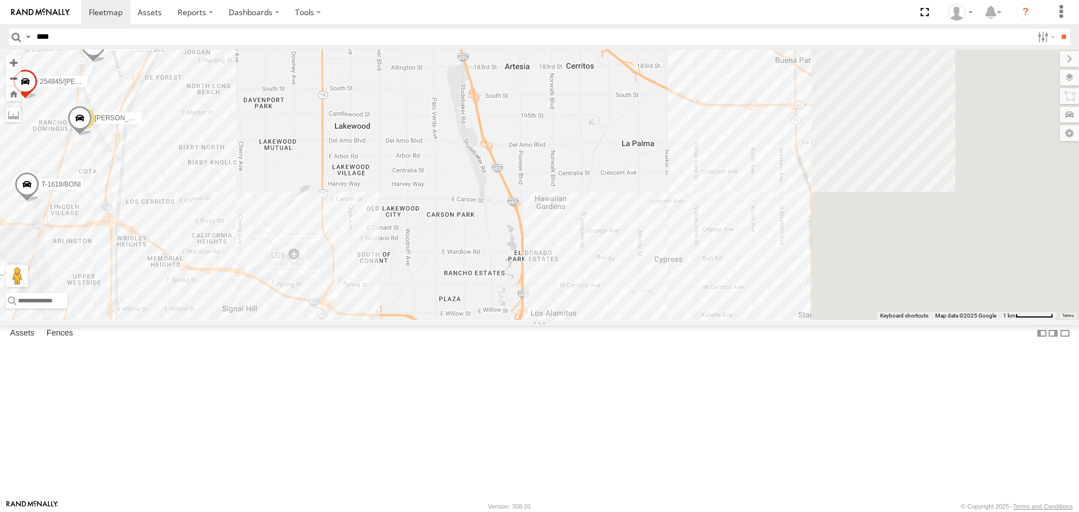
drag, startPoint x: 670, startPoint y: 183, endPoint x: 490, endPoint y: 176, distance: 180.4
click at [490, 176] on div "GILDER 254845/QUINN T-1618/BONI SERGIO JOSE P 27 7 KENNY LUIS CAMPOS 2 SHAWN/T-…" at bounding box center [539, 184] width 1079 height 270
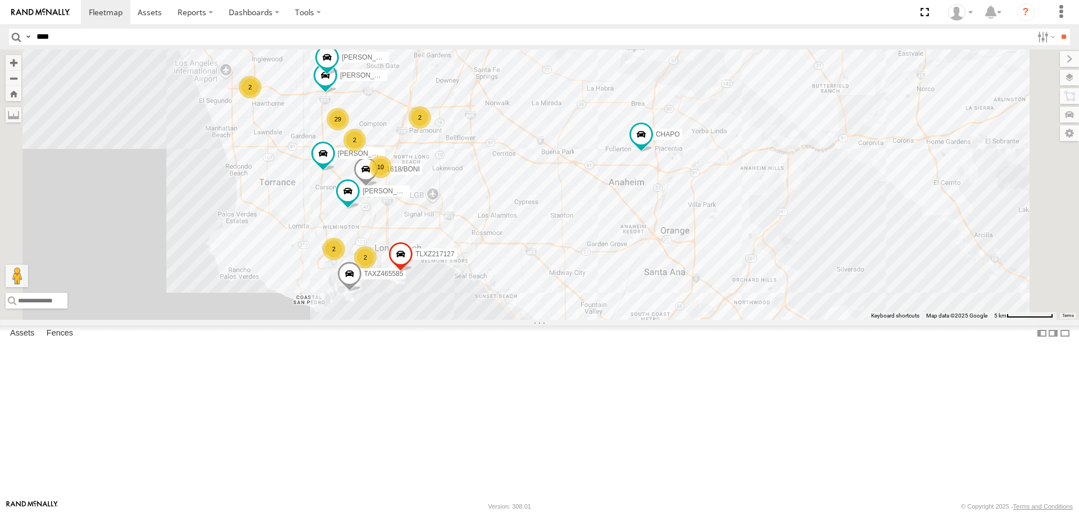
drag, startPoint x: 725, startPoint y: 290, endPoint x: 676, endPoint y: 262, distance: 56.1
click at [677, 269] on div "T-1618/BONI KENNY NELSON/T-1688 2 29 10 2 SAM/T-1625 LARS/T-1623 CHAPO 2 DANTE …" at bounding box center [539, 184] width 1079 height 270
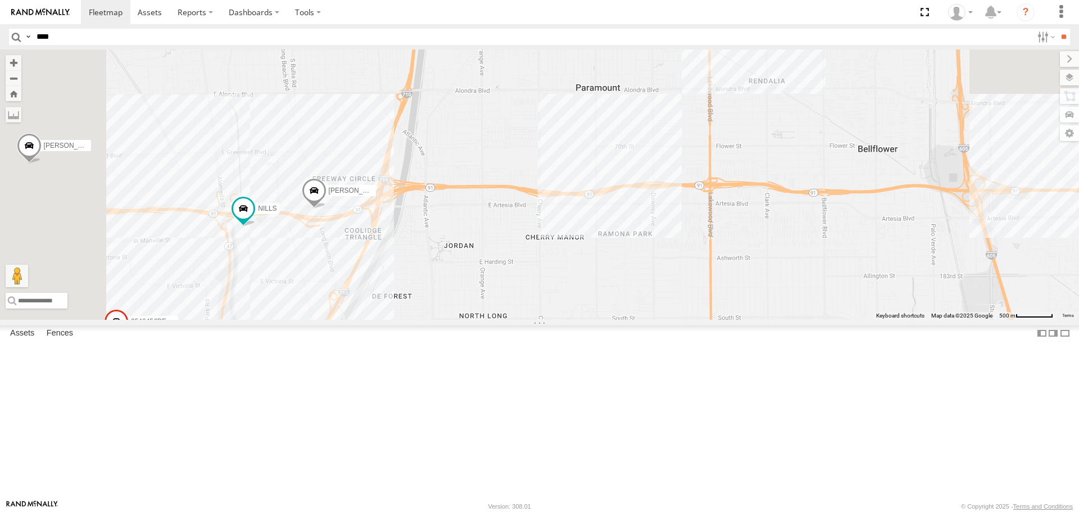
drag, startPoint x: 434, startPoint y: 193, endPoint x: 461, endPoint y: 348, distance: 157.3
click at [461, 319] on div "SAM/T-1625 LARS/T-1623 TAXZ467188 377214/JOSE SANCHEZ CHAPO KENNY MOHAPE/T-1689…" at bounding box center [539, 184] width 1079 height 270
click at [455, 302] on div "SAM/T-1625 LARS/T-1623 TAXZ467188 377214/JOSE SANCHEZ CHAPO KENNY MOHAPE/T-1689…" at bounding box center [539, 184] width 1079 height 270
click at [326, 211] on span at bounding box center [314, 196] width 25 height 30
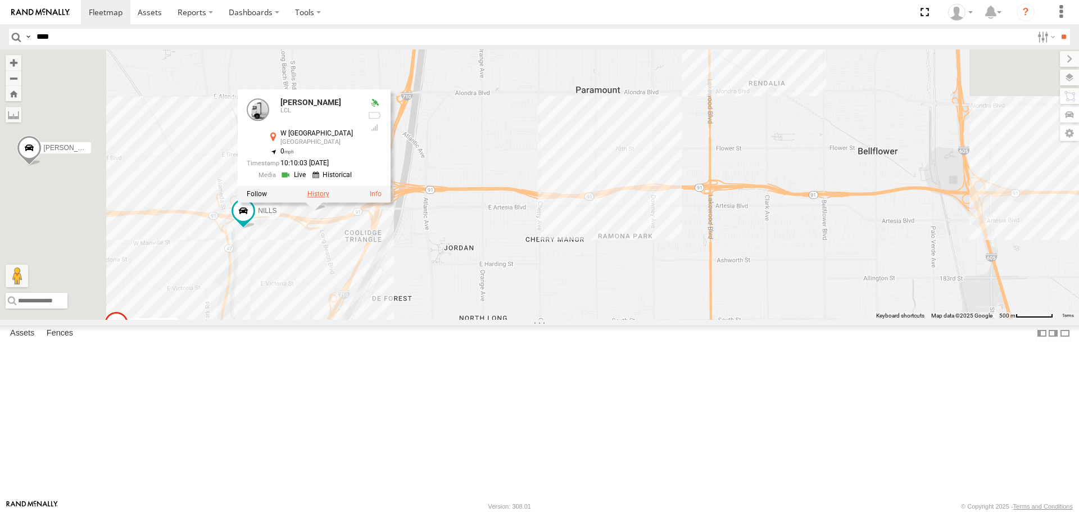
click at [329, 198] on label at bounding box center [318, 194] width 22 height 8
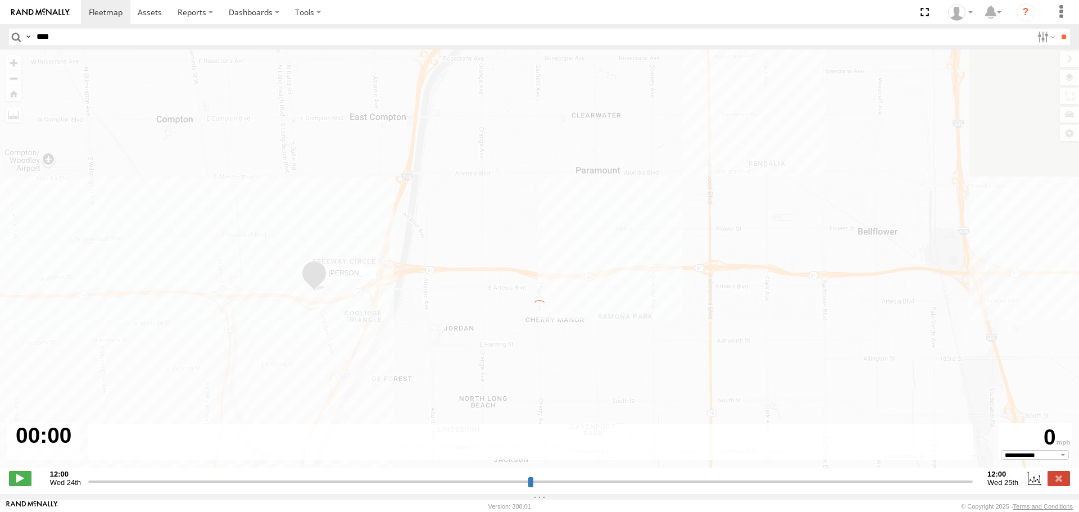
type input "**********"
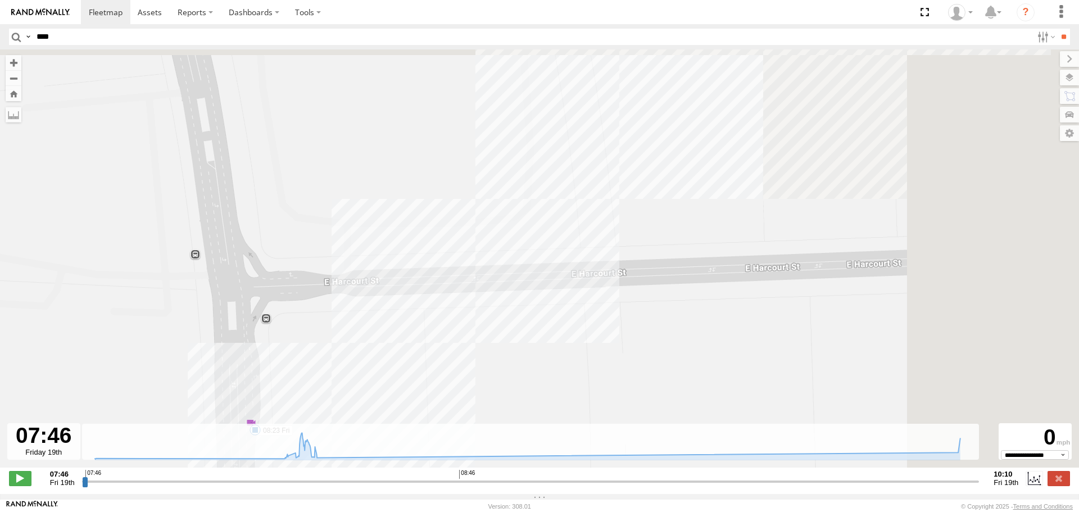
drag, startPoint x: 673, startPoint y: 236, endPoint x: 553, endPoint y: 342, distance: 160.0
click at [484, 388] on div "GILDER 08:04 Fri 08:06 Fri 08:11 Fri 08:15 Fri 08:23 Fri 10" at bounding box center [539, 264] width 1079 height 430
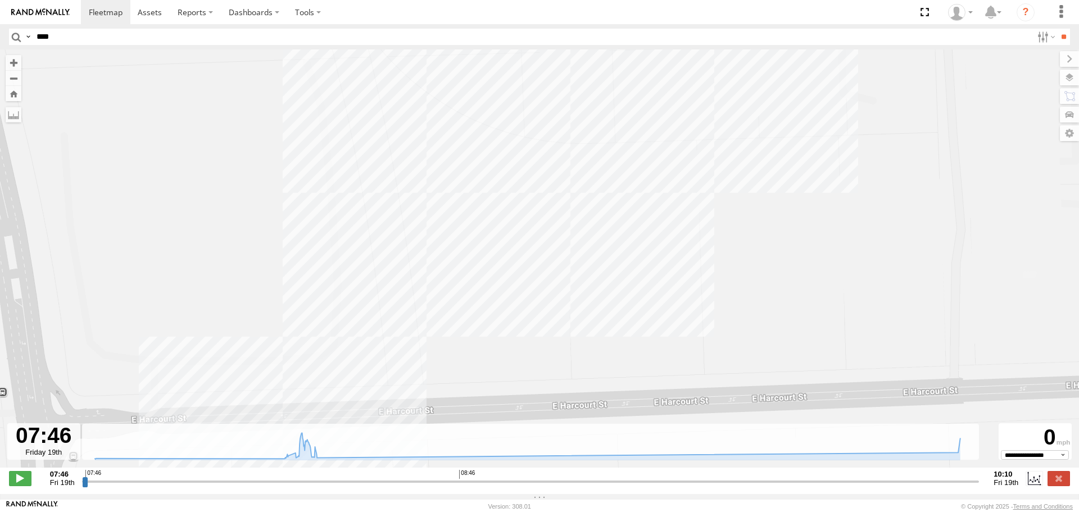
drag, startPoint x: 713, startPoint y: 217, endPoint x: 486, endPoint y: 419, distance: 303.6
click at [488, 419] on div "GILDER 08:04 Fri 08:06 Fri 08:11 Fri 08:15 Fri 08:23 Fri 10" at bounding box center [539, 264] width 1079 height 430
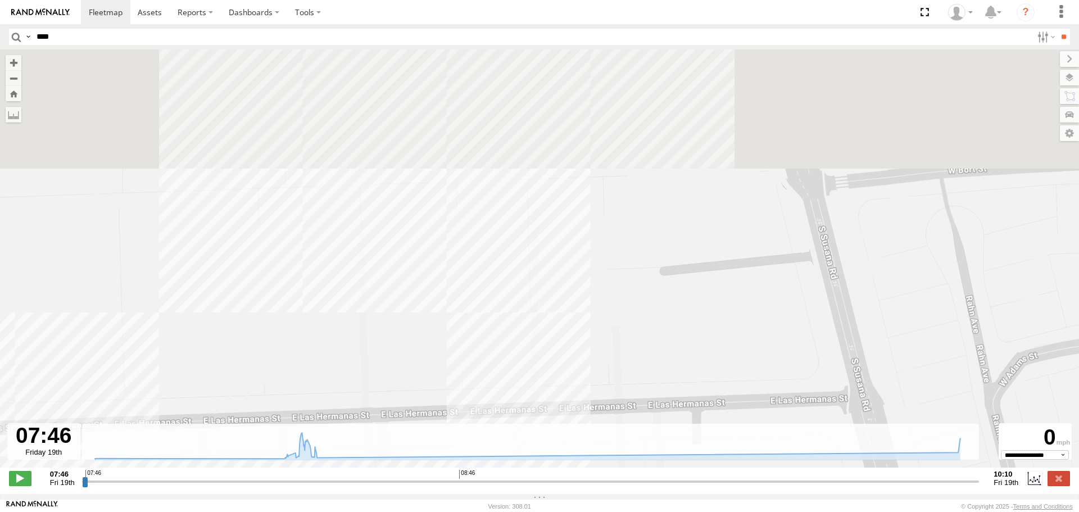
drag, startPoint x: 593, startPoint y: 391, endPoint x: 583, endPoint y: 437, distance: 47.0
click at [585, 437] on div "← Move left → Move right ↑ Move up ↓ Move down + Zoom in - Zoom out Home Jump l…" at bounding box center [539, 271] width 1079 height 444
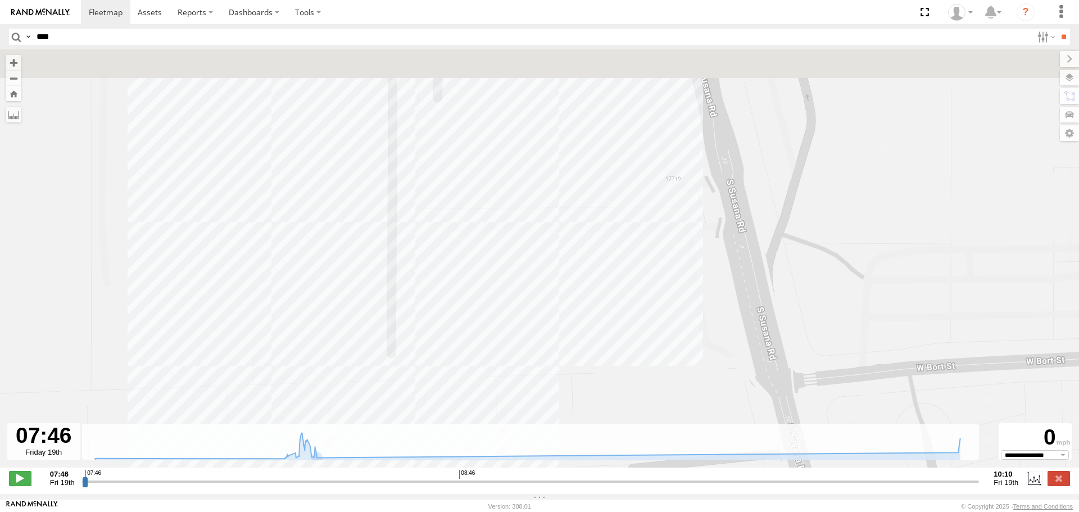
drag, startPoint x: 572, startPoint y: 233, endPoint x: 546, endPoint y: 430, distance: 199.4
click at [550, 448] on div "← Move left → Move right ↑ Move up ↓ Move down + Zoom in - Zoom out Home Jump l…" at bounding box center [539, 271] width 1079 height 444
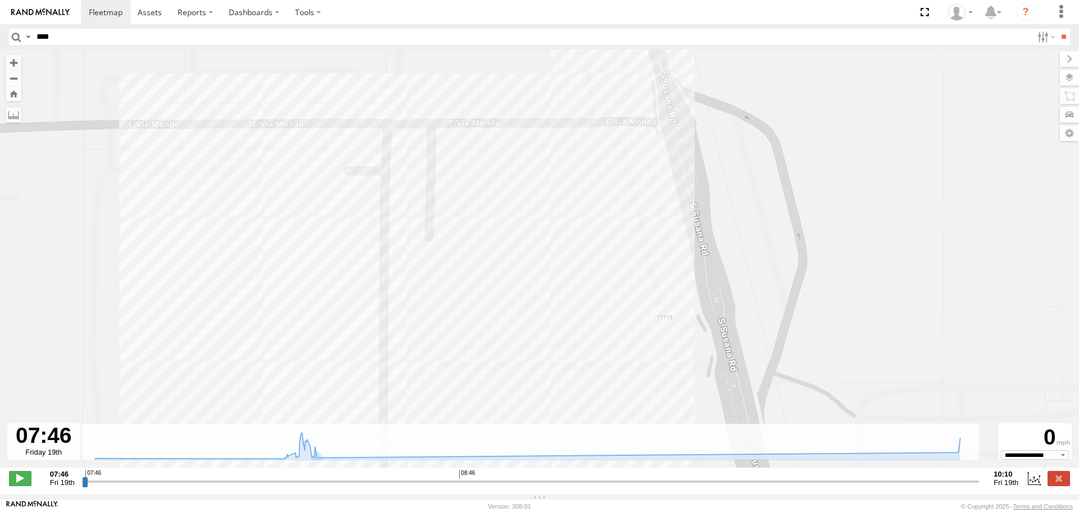
drag, startPoint x: 546, startPoint y: 262, endPoint x: 533, endPoint y: 495, distance: 232.9
click at [534, 494] on div "← Move left → Move right ↑ Move up ↓ Move down + Zoom in - Zoom out Home Jump l…" at bounding box center [539, 271] width 1079 height 444
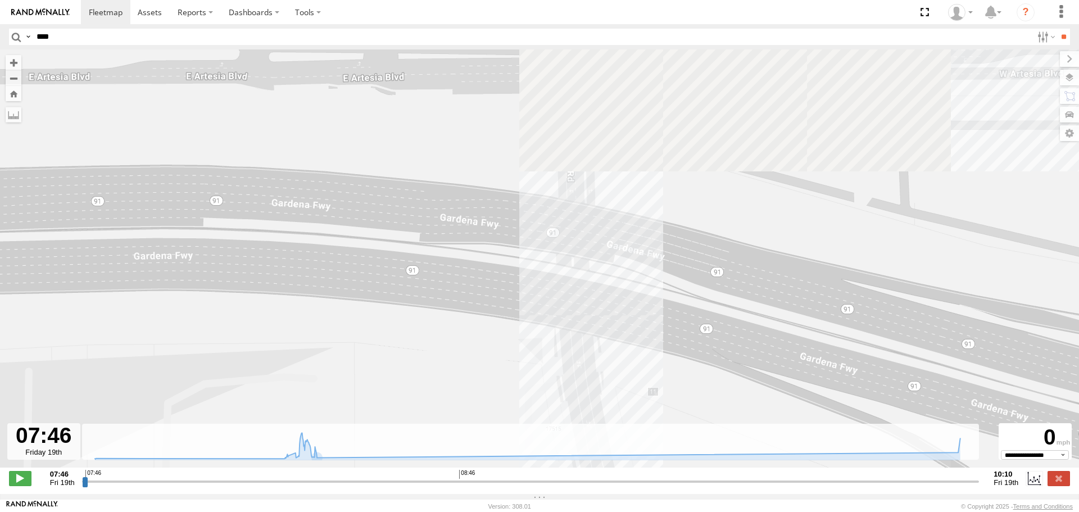
drag, startPoint x: 558, startPoint y: 322, endPoint x: 541, endPoint y: 518, distance: 196.8
click at [541, 511] on html at bounding box center [539, 256] width 1079 height 512
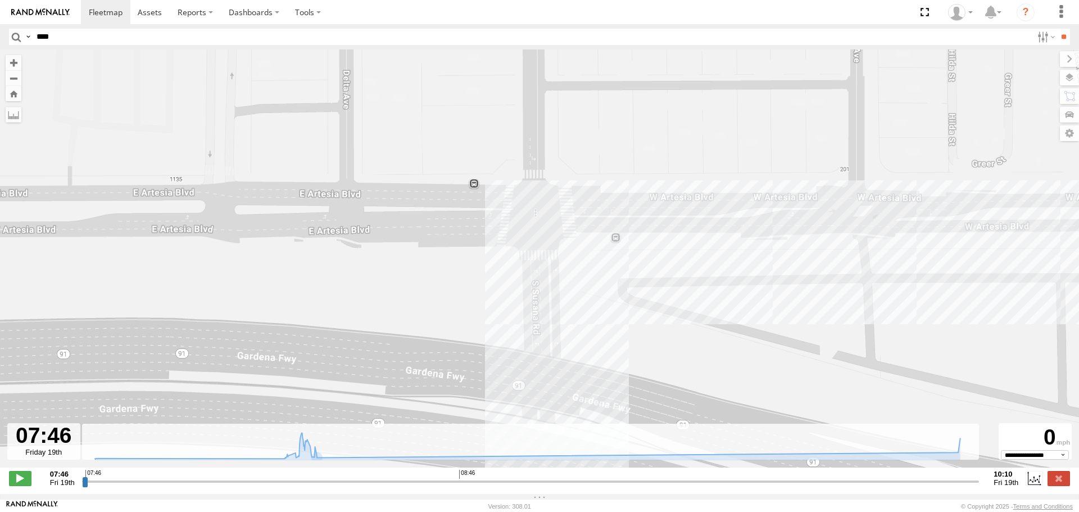
drag, startPoint x: 561, startPoint y: 415, endPoint x: 395, endPoint y: 340, distance: 182.0
click at [462, 361] on div "GILDER 08:04 Fri 08:06 Fri 08:11 Fri 08:15 Fri 08:23 Fri 10" at bounding box center [539, 264] width 1079 height 430
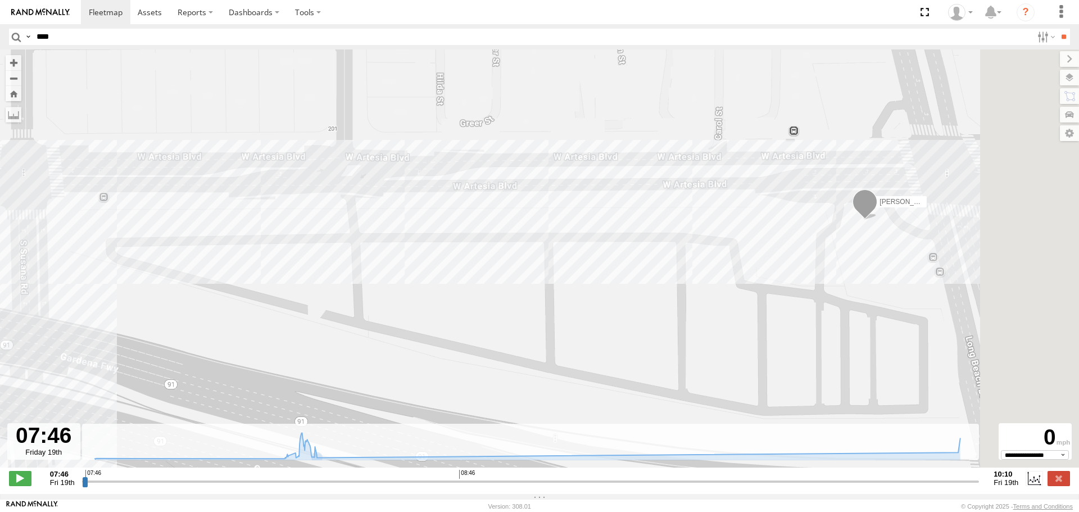
drag, startPoint x: 622, startPoint y: 301, endPoint x: 346, endPoint y: 347, distance: 280.2
click at [348, 347] on div "GILDER 08:04 Fri 08:06 Fri 08:11 Fri 08:15 Fri 08:23 Fri 10" at bounding box center [539, 264] width 1079 height 430
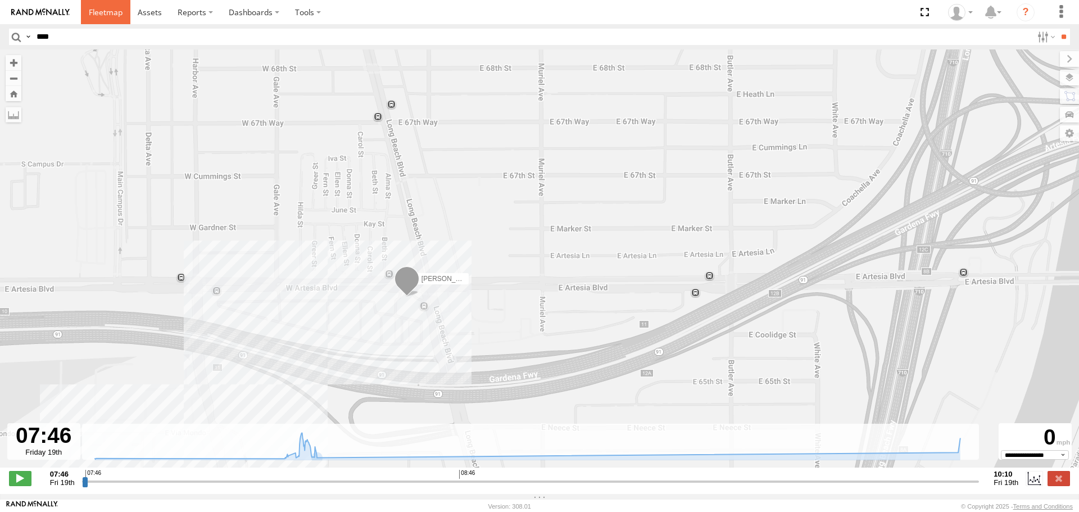
click at [111, 11] on span at bounding box center [106, 12] width 34 height 11
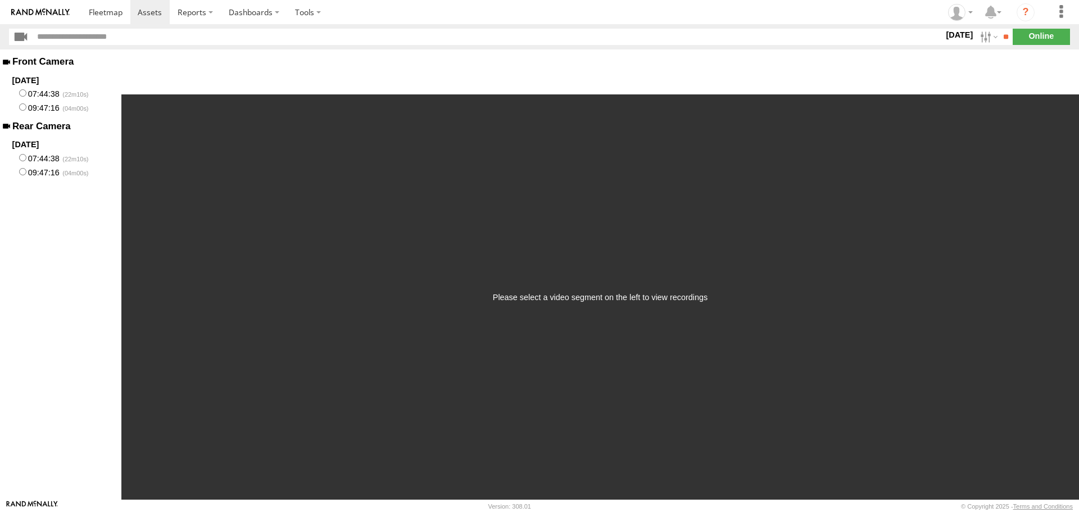
click at [40, 92] on label "07:44:38" at bounding box center [60, 94] width 121 height 14
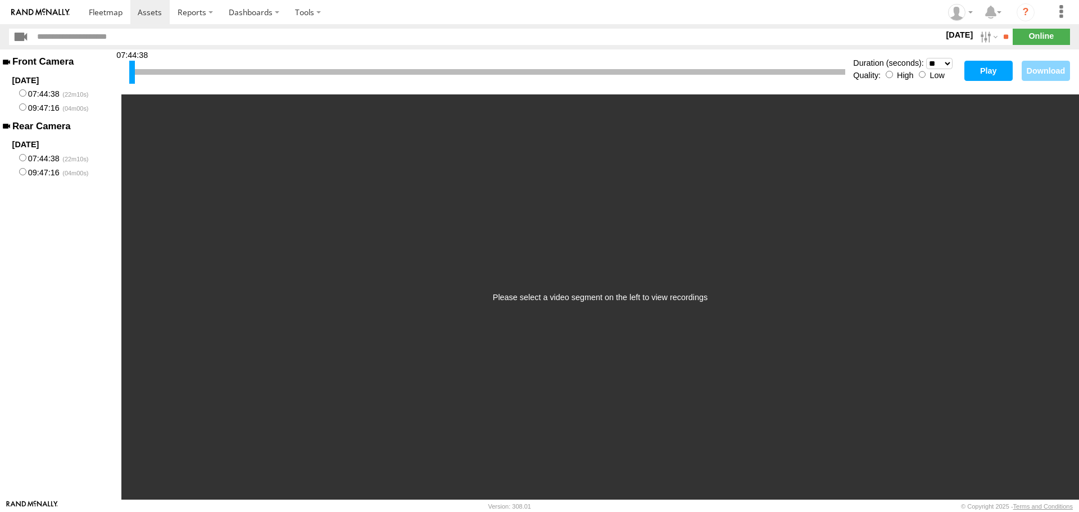
click at [34, 109] on label "09:47:16" at bounding box center [60, 107] width 121 height 14
click at [962, 67] on div "09:47:16 Duration (seconds): * ** ** ** ** ** ** *** *** *** *** Quality: High …" at bounding box center [599, 71] width 957 height 45
click at [970, 69] on button "Play" at bounding box center [988, 71] width 48 height 20
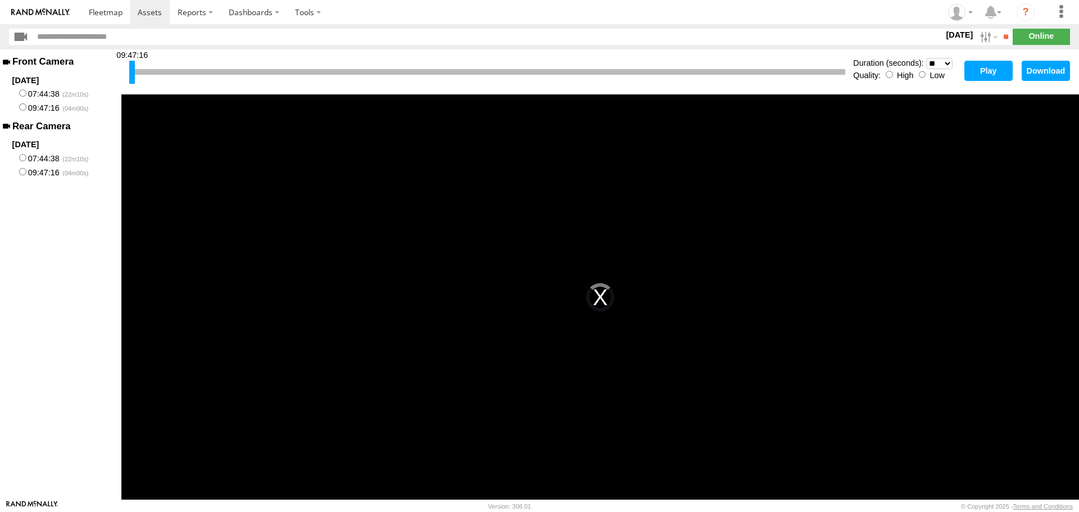
click at [990, 74] on button "Play" at bounding box center [988, 71] width 48 height 20
click at [930, 74] on label "Low" at bounding box center [936, 75] width 15 height 9
click at [981, 74] on button "Play" at bounding box center [988, 71] width 48 height 20
click at [32, 91] on label "07:44:38" at bounding box center [60, 94] width 121 height 14
click at [971, 61] on button "Play" at bounding box center [988, 71] width 48 height 20
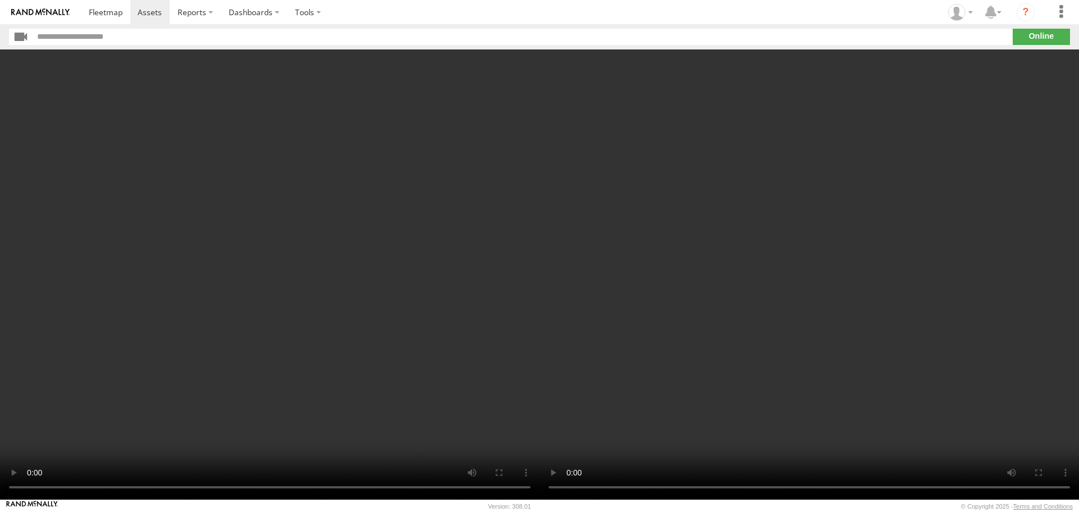
click at [545, 362] on video at bounding box center [808, 274] width 539 height 450
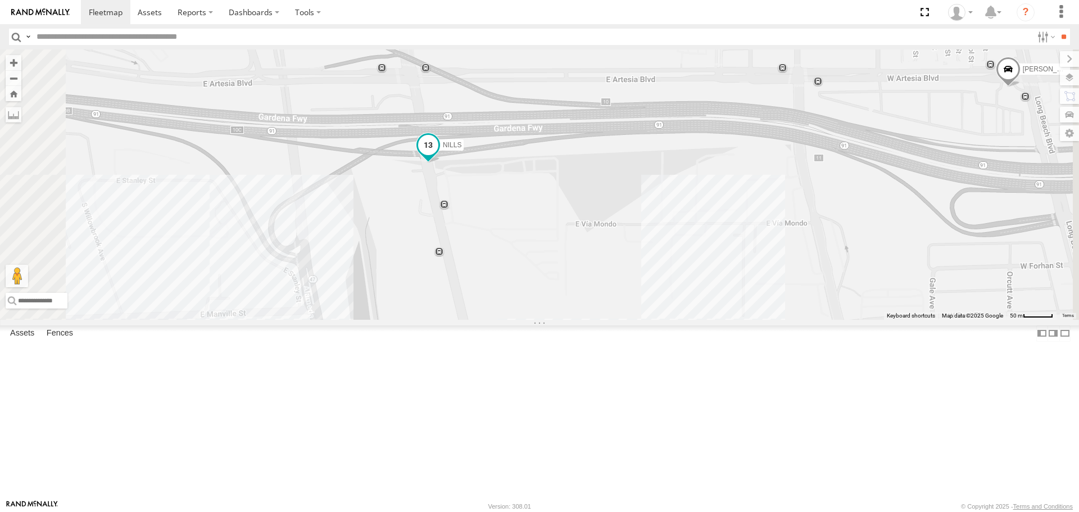
click at [438, 156] on span at bounding box center [428, 145] width 20 height 20
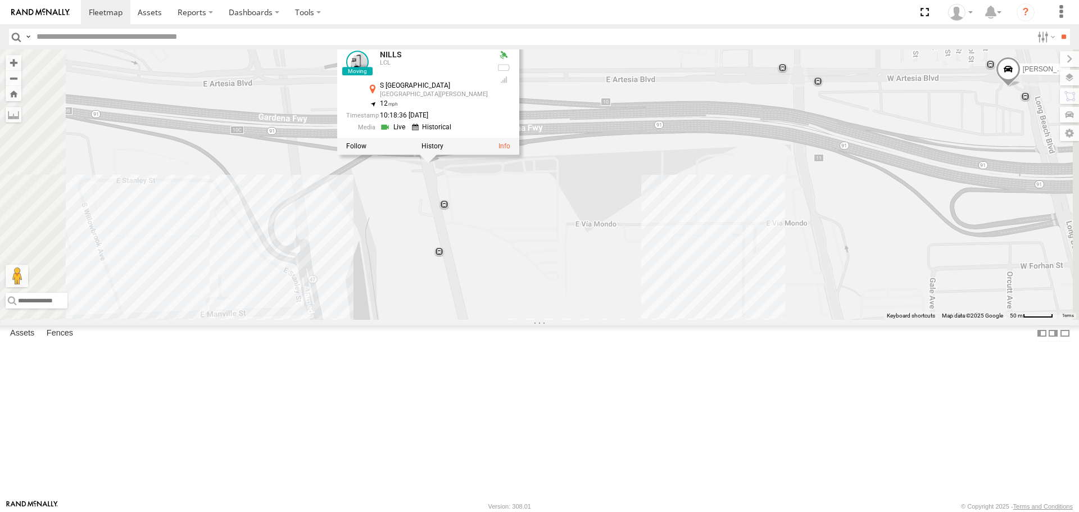
click at [408, 133] on link at bounding box center [394, 127] width 29 height 11
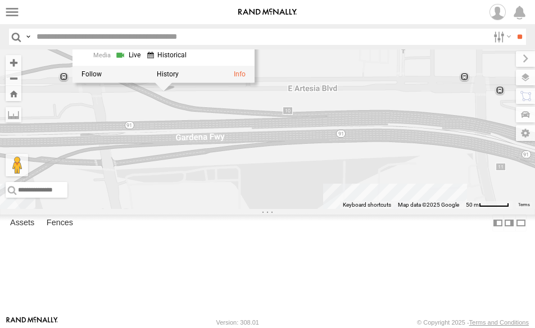
drag, startPoint x: 406, startPoint y: 170, endPoint x: 371, endPoint y: 207, distance: 50.1
click at [371, 207] on div "[PERSON_NAME]/T-1625 TAXZ467188 CHAPO T-1620/[PERSON_NAME]/T-1689 [PERSON_NAME]…" at bounding box center [267, 129] width 535 height 160
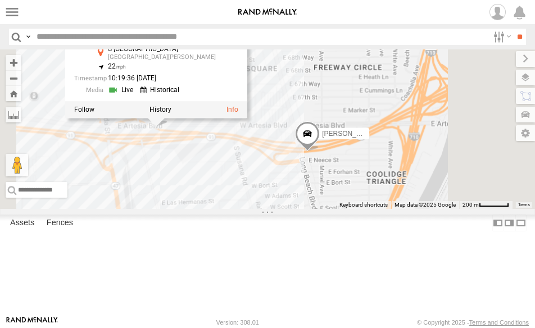
drag, startPoint x: 421, startPoint y: 197, endPoint x: 354, endPoint y: 193, distance: 66.9
click at [354, 193] on div "[PERSON_NAME]/T-1625 TAXZ467188 CHAPO T-1620/[PERSON_NAME]/T-1689 [PERSON_NAME]…" at bounding box center [267, 129] width 535 height 160
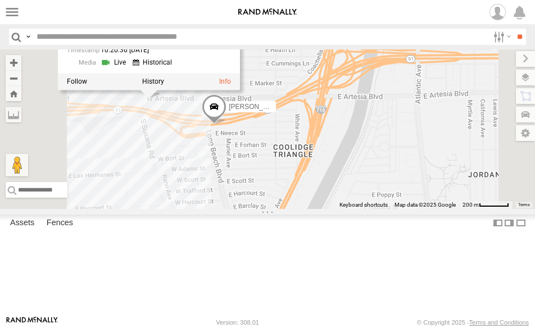
click at [316, 206] on div "[PERSON_NAME]/T-1625 TAXZ467188 CHAPO T-1620/[PERSON_NAME]/T-1689 [PERSON_NAME]…" at bounding box center [267, 129] width 535 height 160
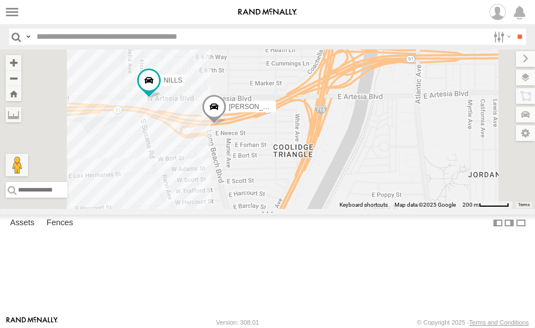
click at [226, 125] on span at bounding box center [214, 109] width 25 height 30
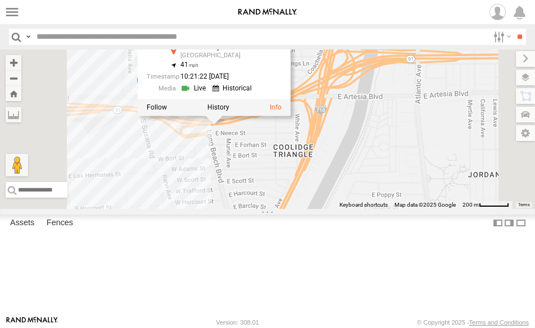
click at [209, 94] on link at bounding box center [194, 88] width 29 height 11
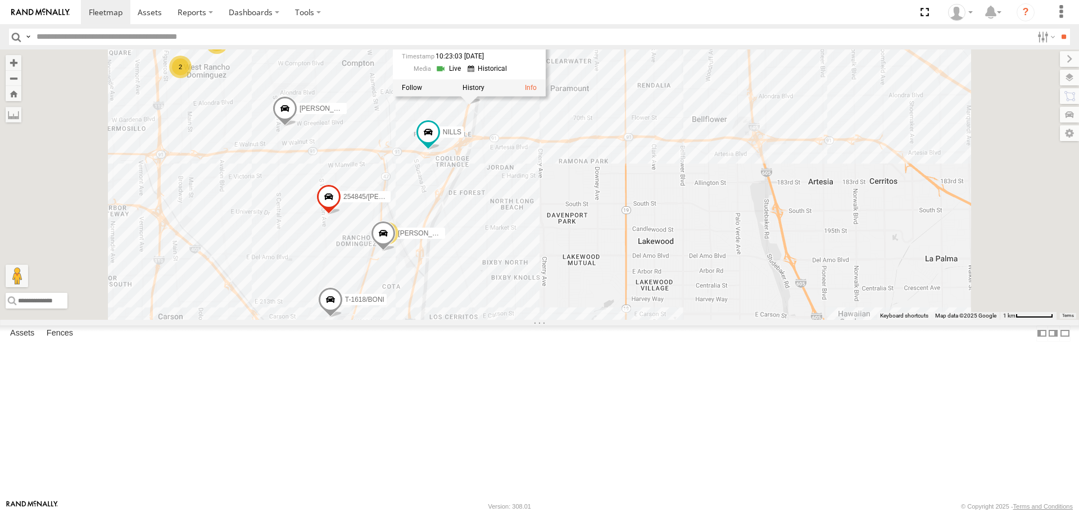
click at [713, 217] on div "SAM/T-1625 TAXZ467188 CHAPO T-1620/JONI MOHAPE/T-1689 JOSE ANGEL/T-1638 LARS/T-…" at bounding box center [539, 184] width 1079 height 270
